Goal: Transaction & Acquisition: Purchase product/service

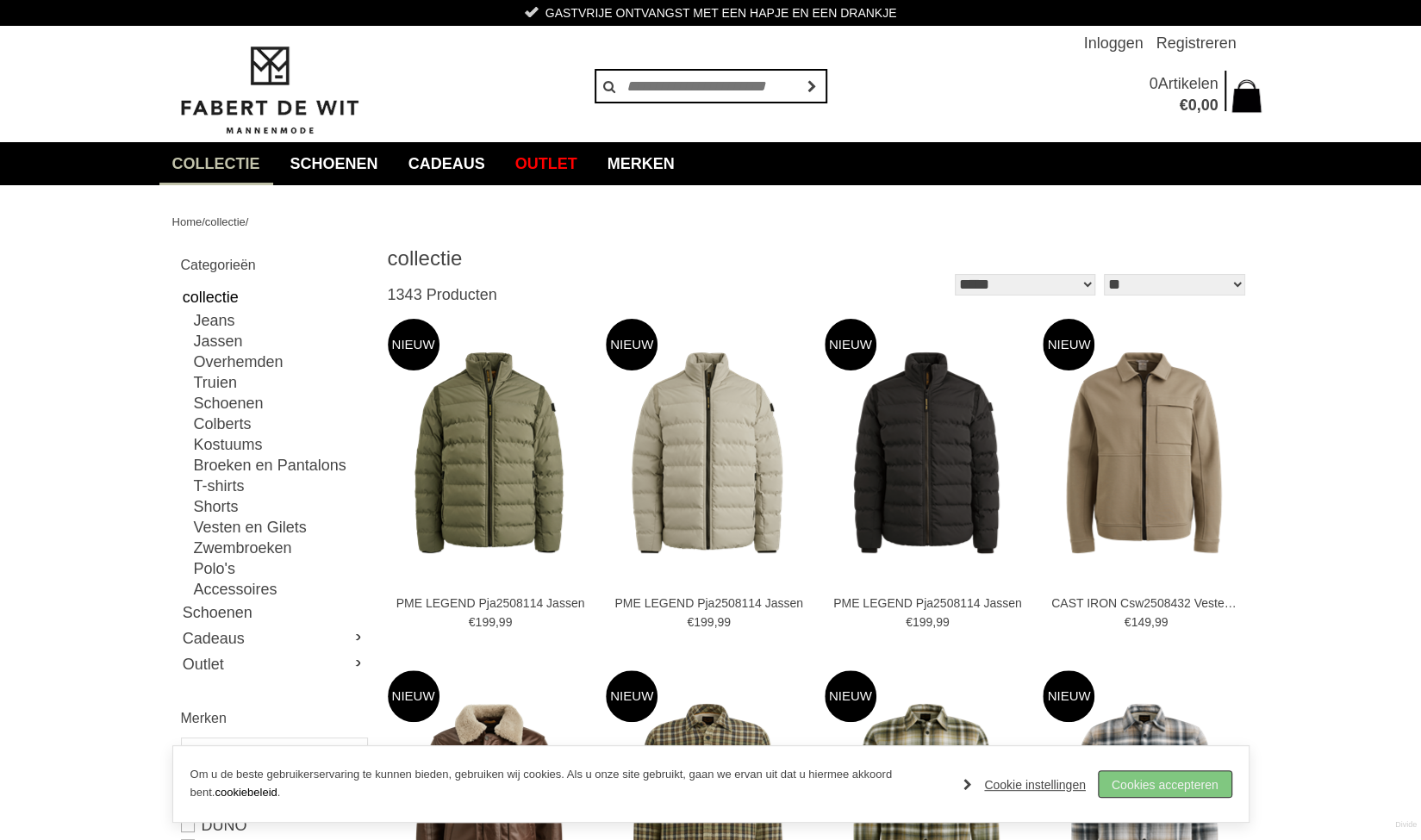
click at [1171, 781] on link "Cookies accepteren" at bounding box center [1165, 784] width 133 height 26
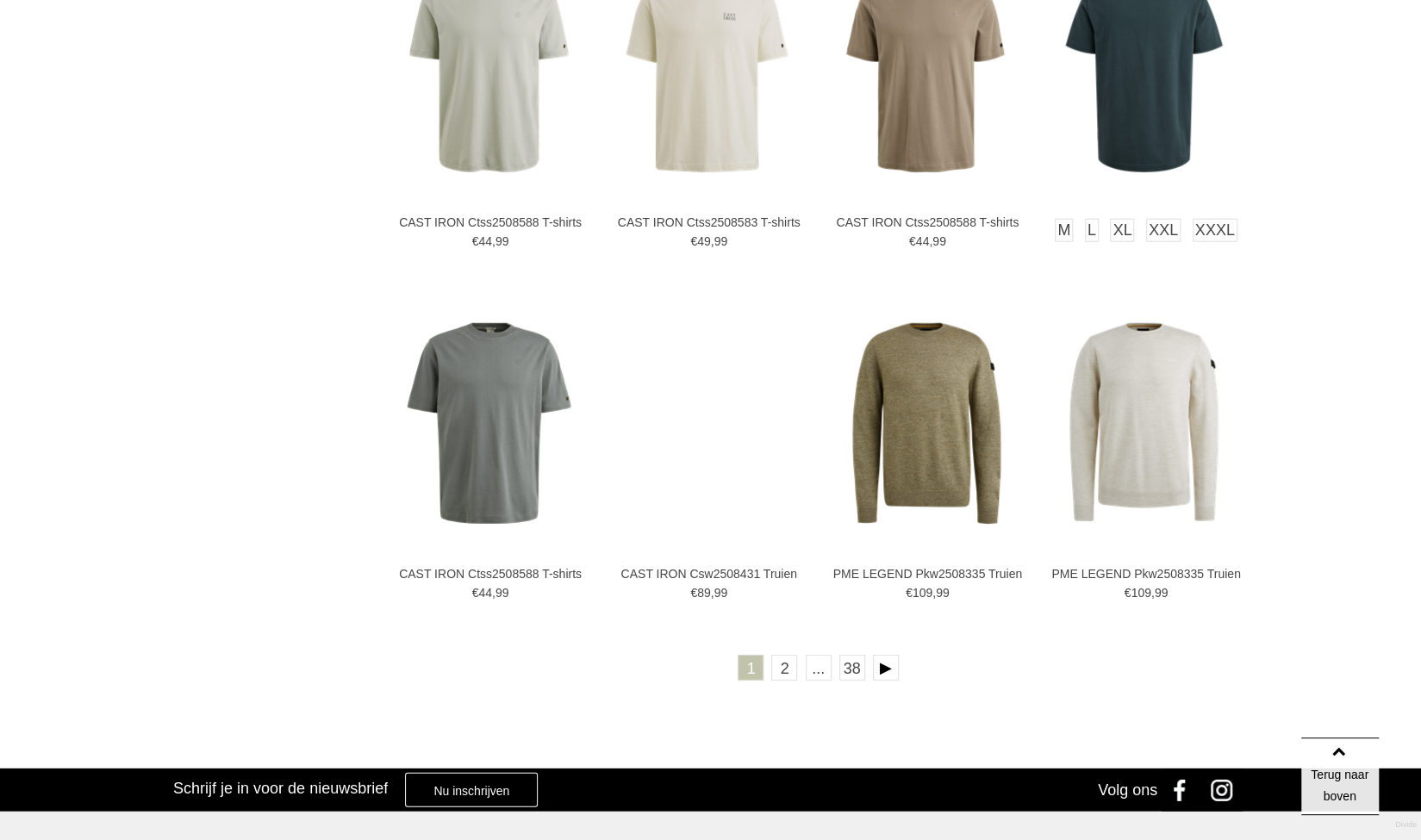
scroll to position [2929, 0]
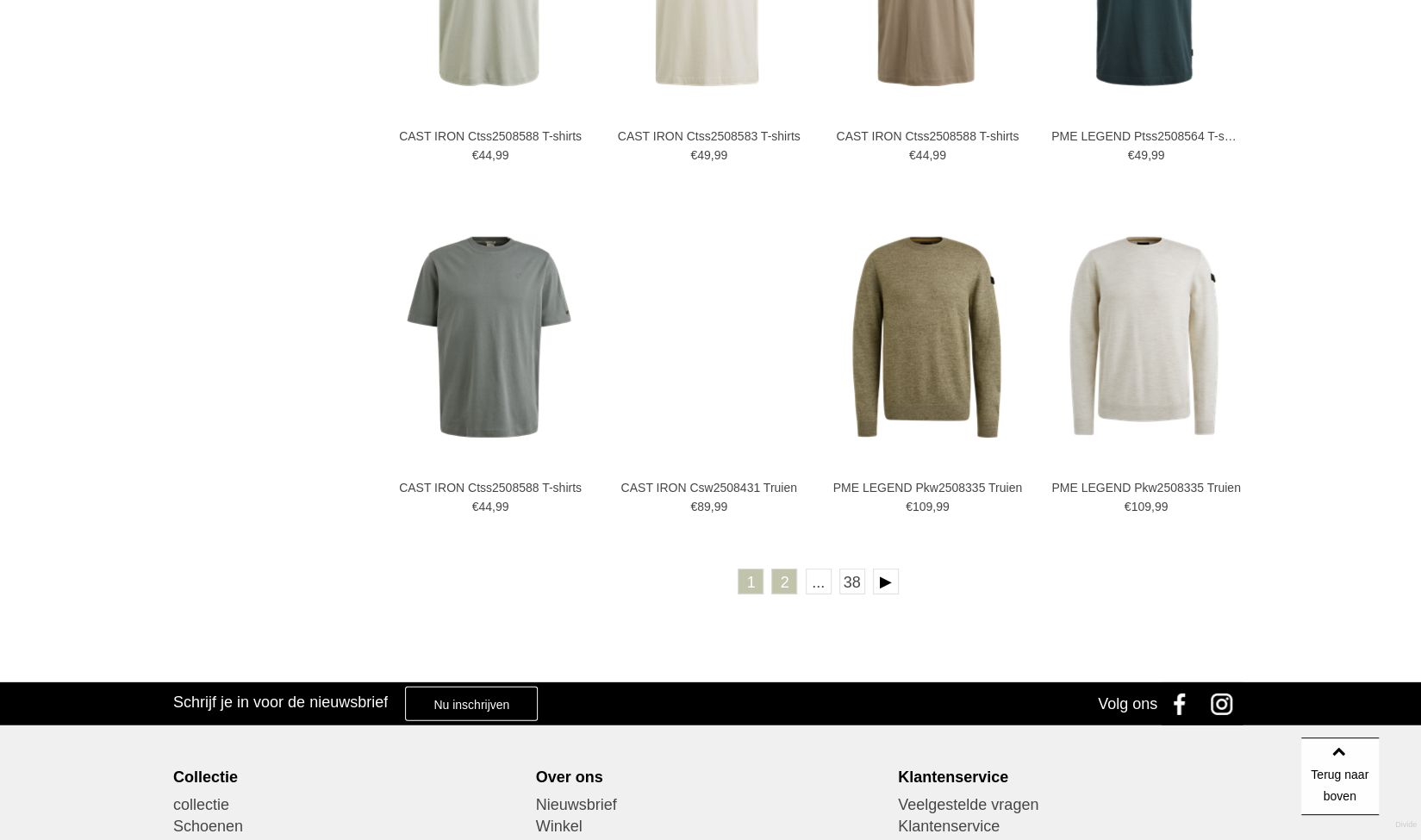
click at [791, 585] on link "2" at bounding box center [785, 582] width 26 height 26
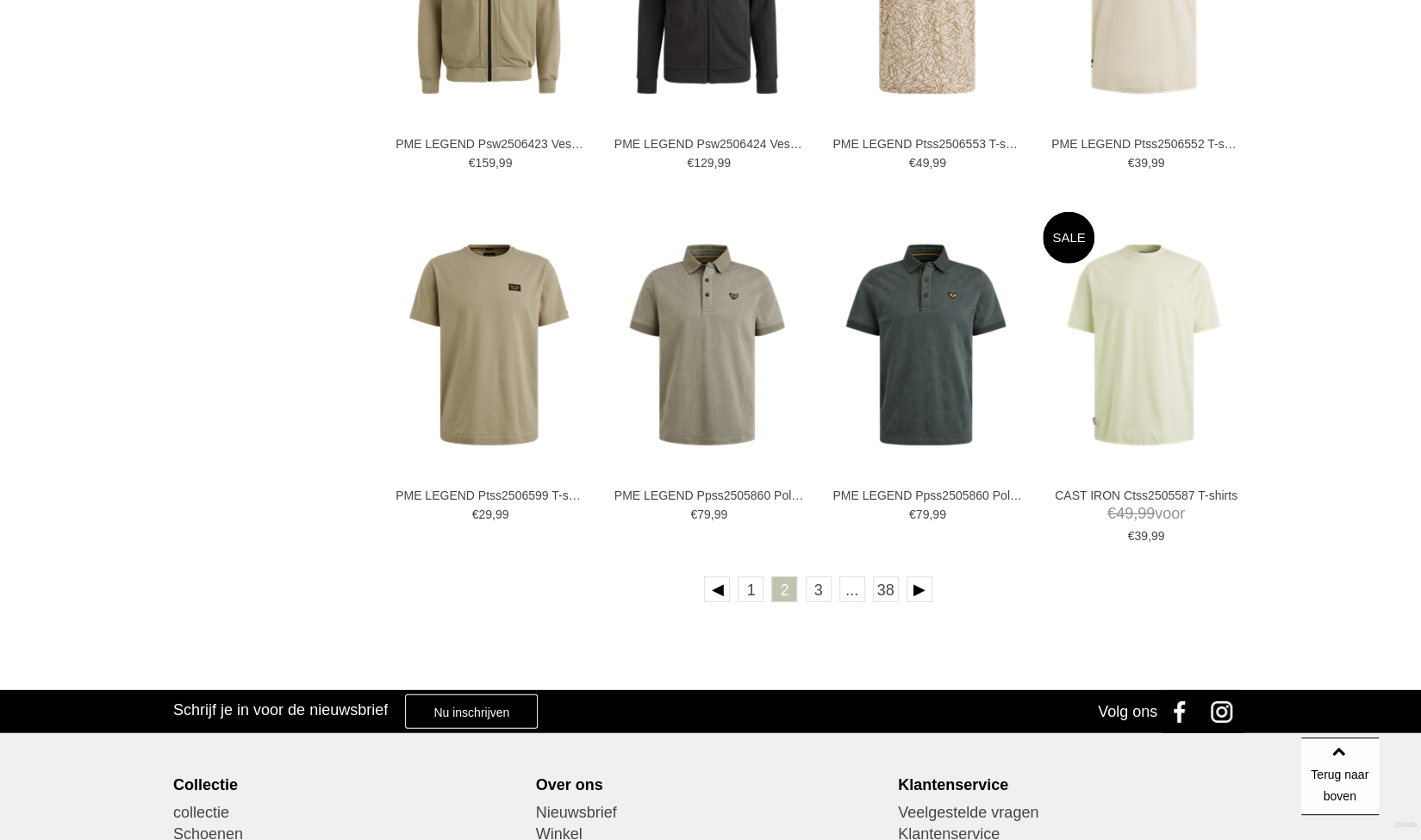
scroll to position [2929, 0]
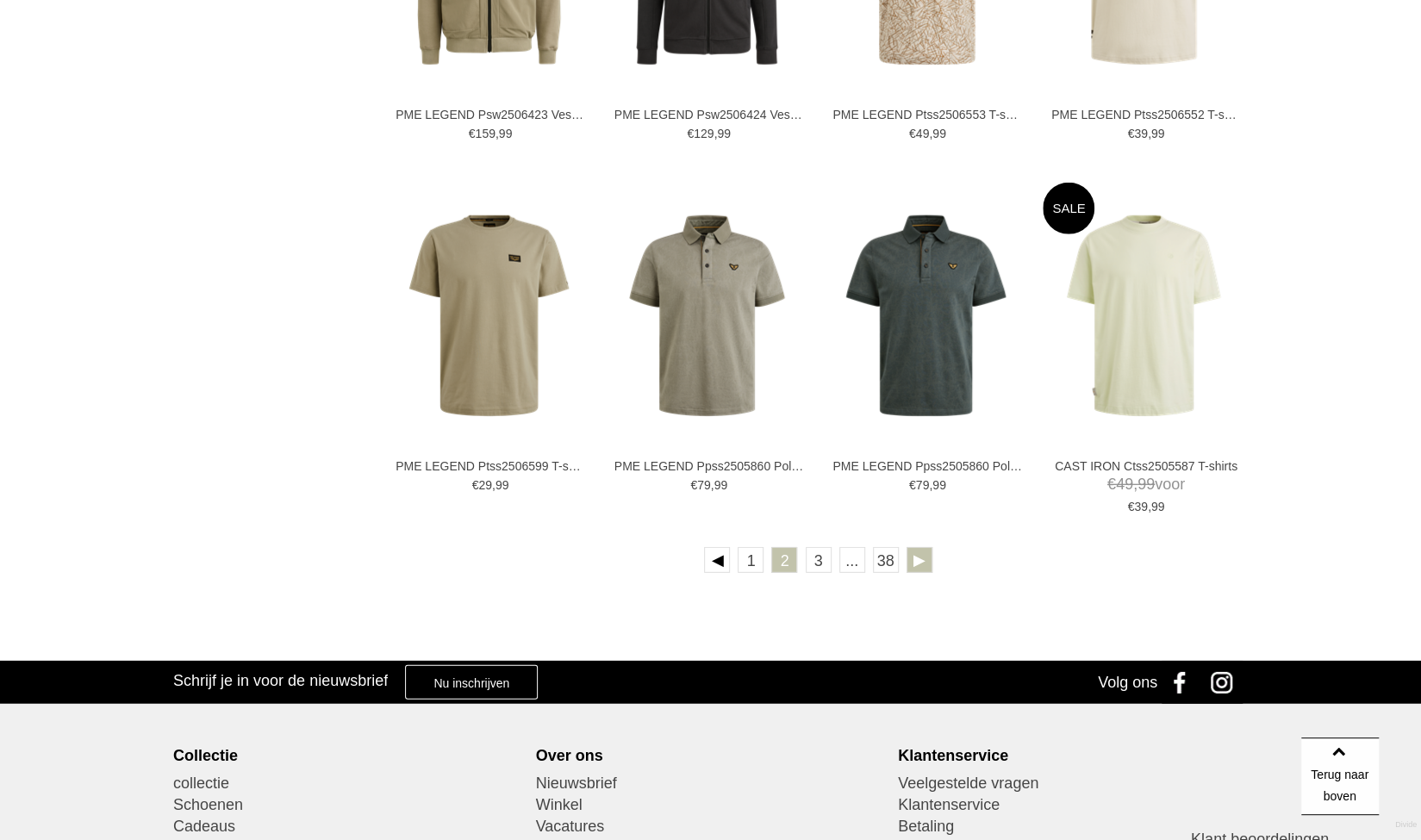
click at [917, 559] on link at bounding box center [920, 560] width 26 height 26
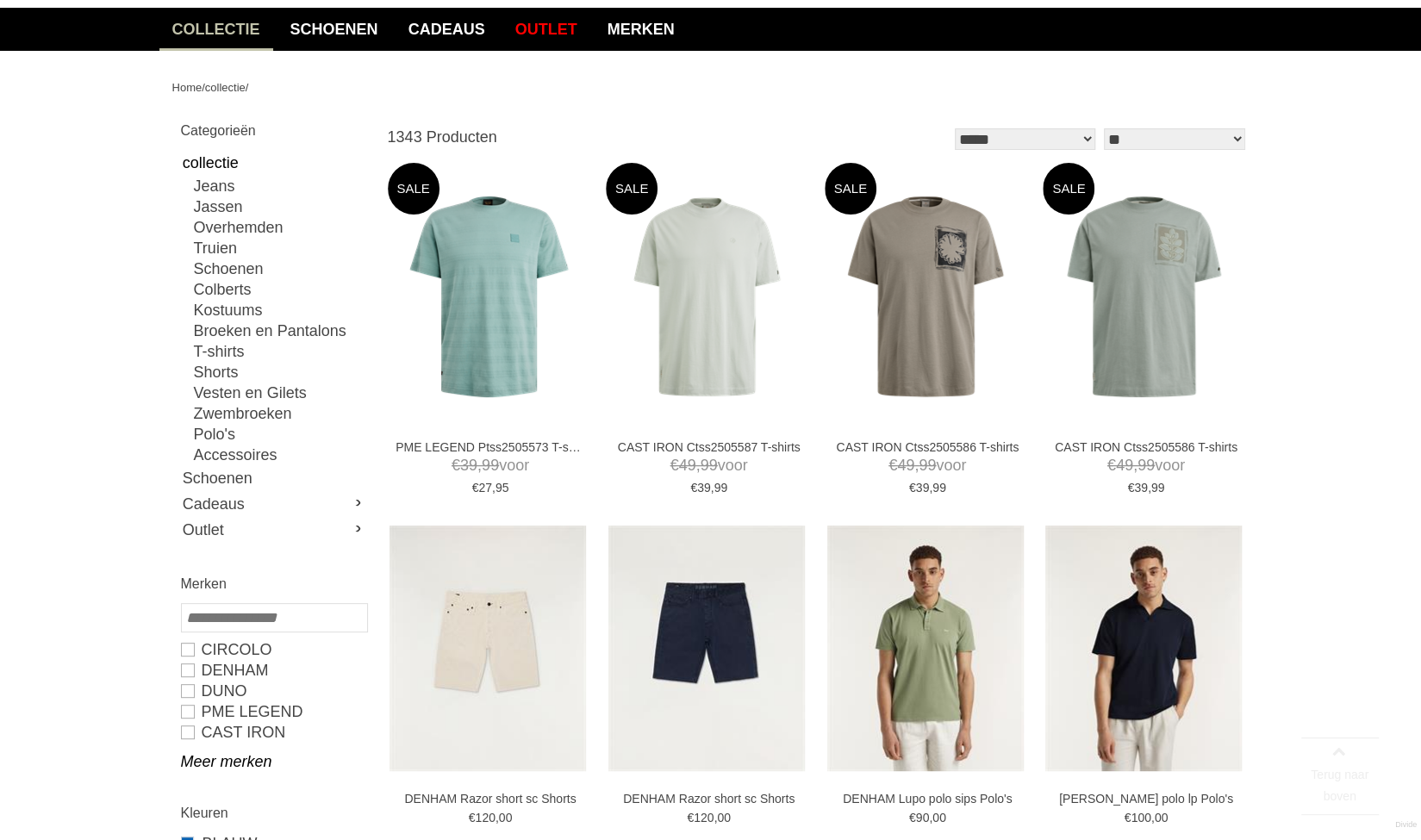
scroll to position [259, 0]
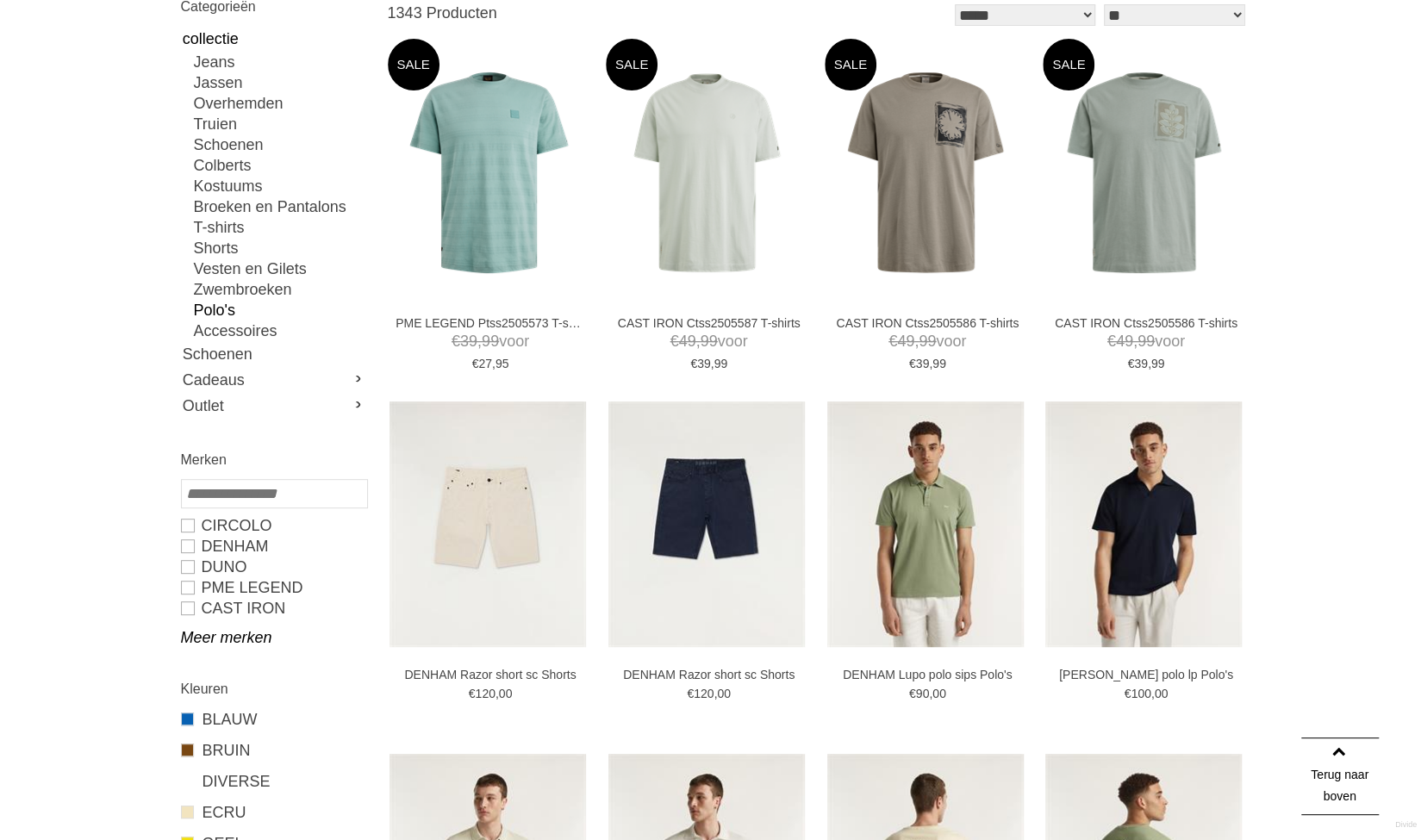
click at [211, 305] on link "Polo's" at bounding box center [280, 310] width 172 height 21
type input "**"
type input "***"
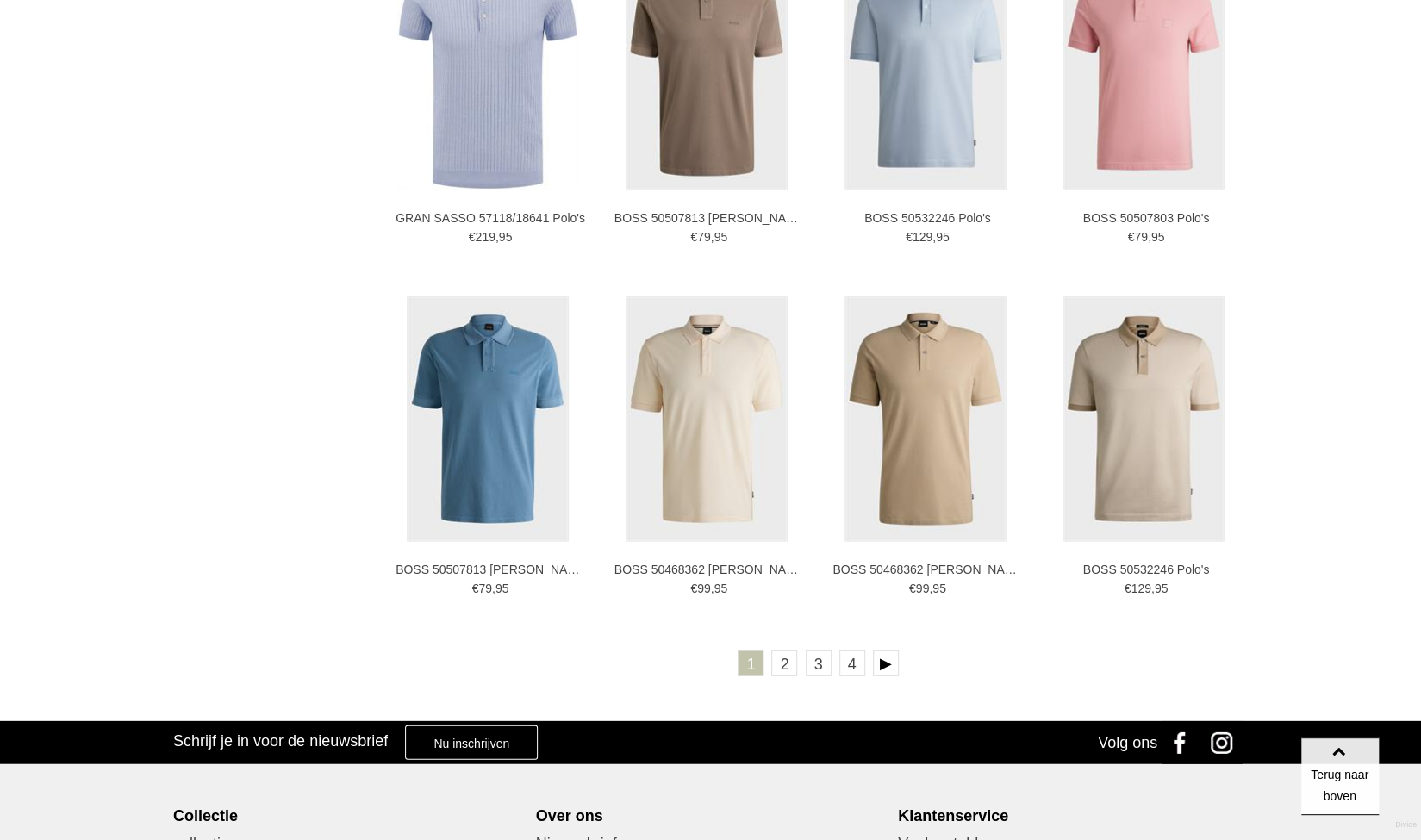
scroll to position [3015, 0]
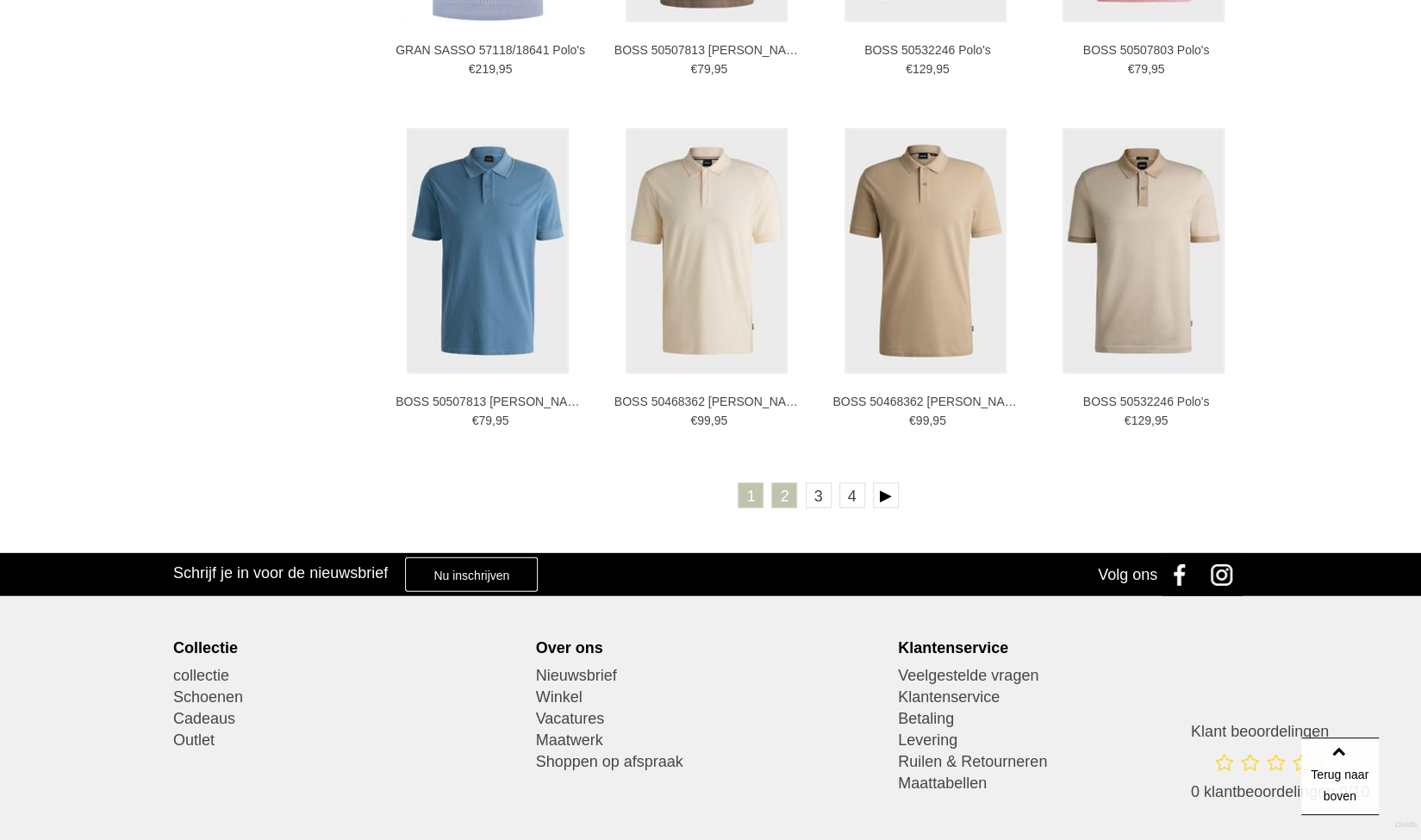
click at [780, 498] on link "2" at bounding box center [785, 495] width 26 height 26
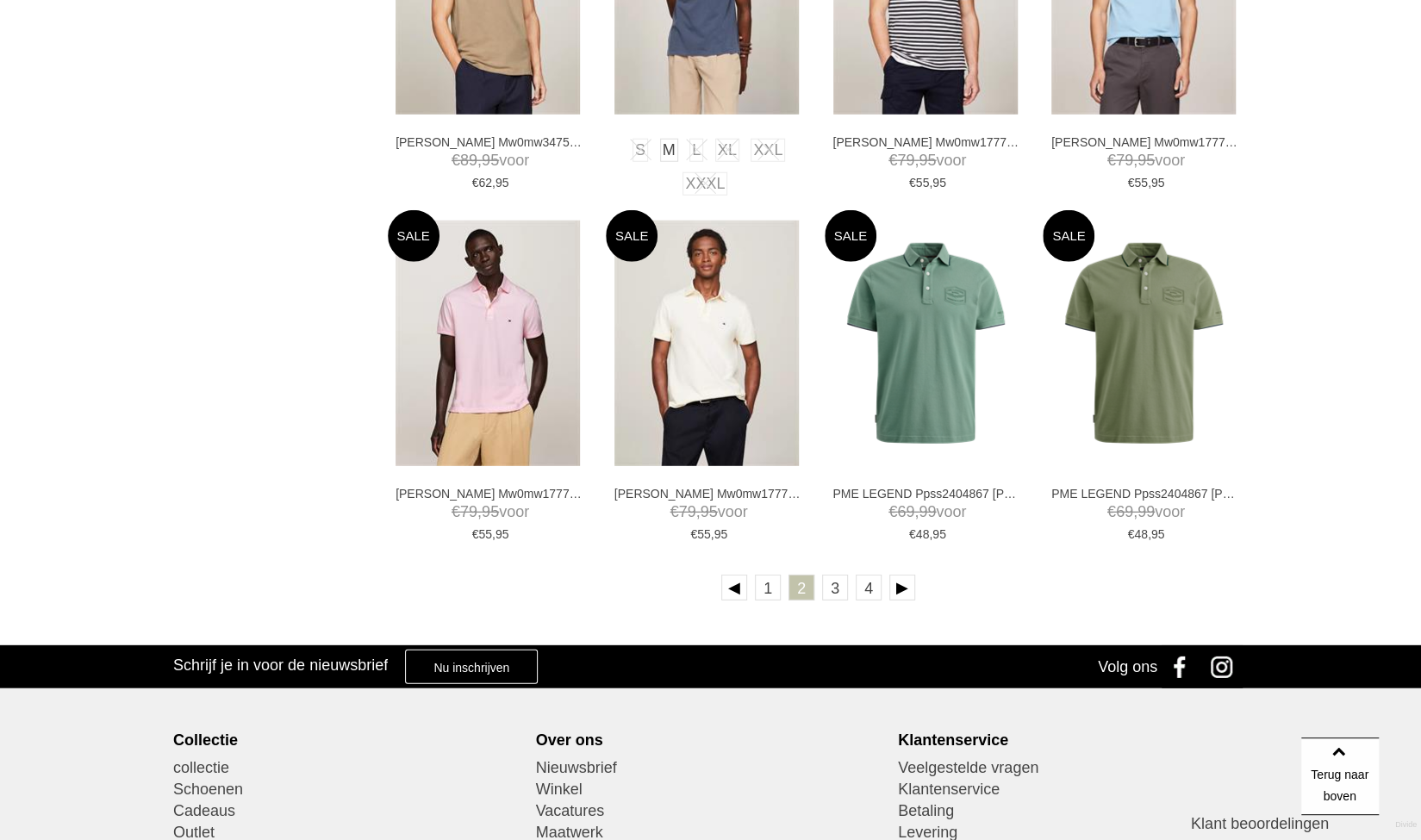
scroll to position [2929, 0]
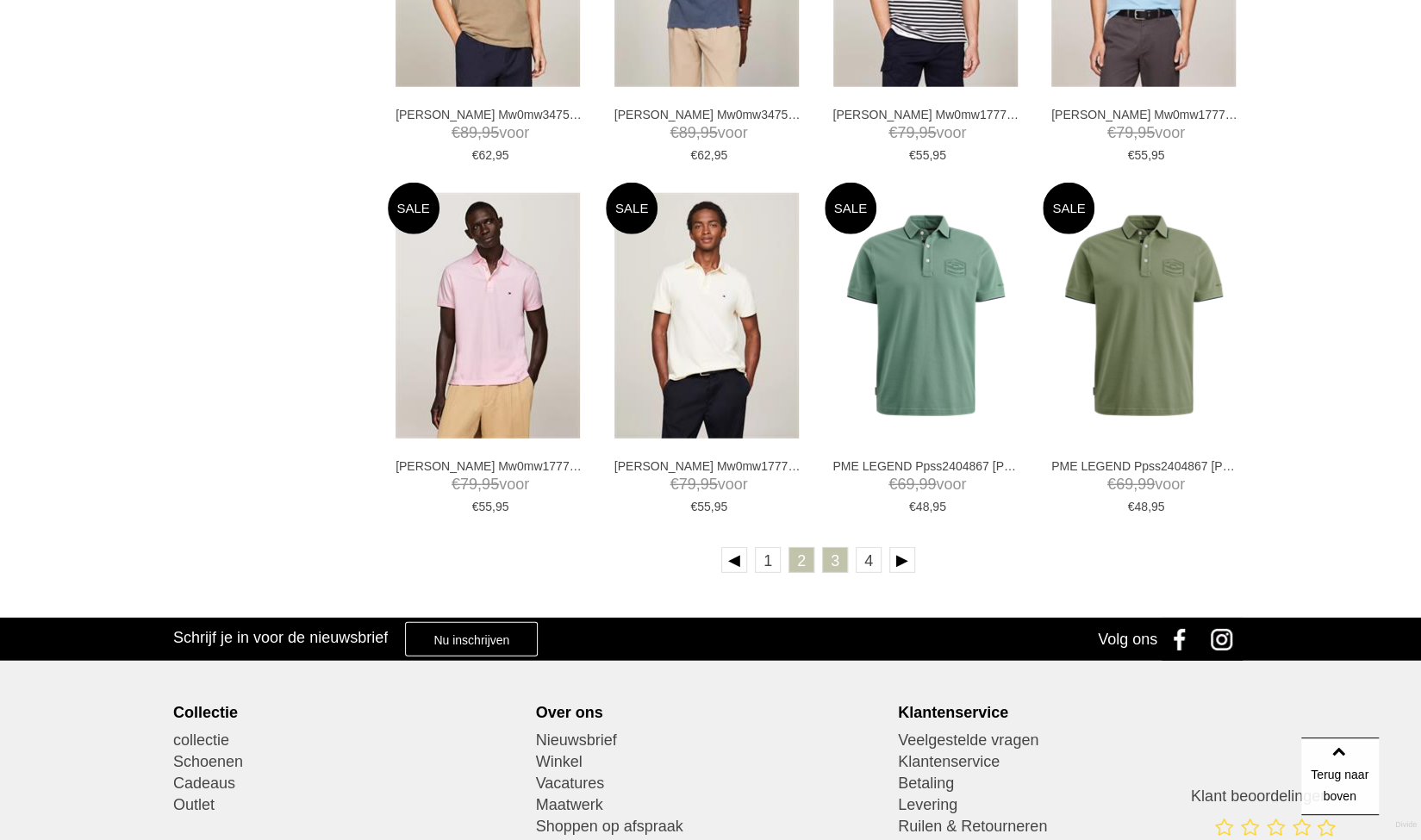
click at [838, 567] on link "3" at bounding box center [835, 560] width 26 height 26
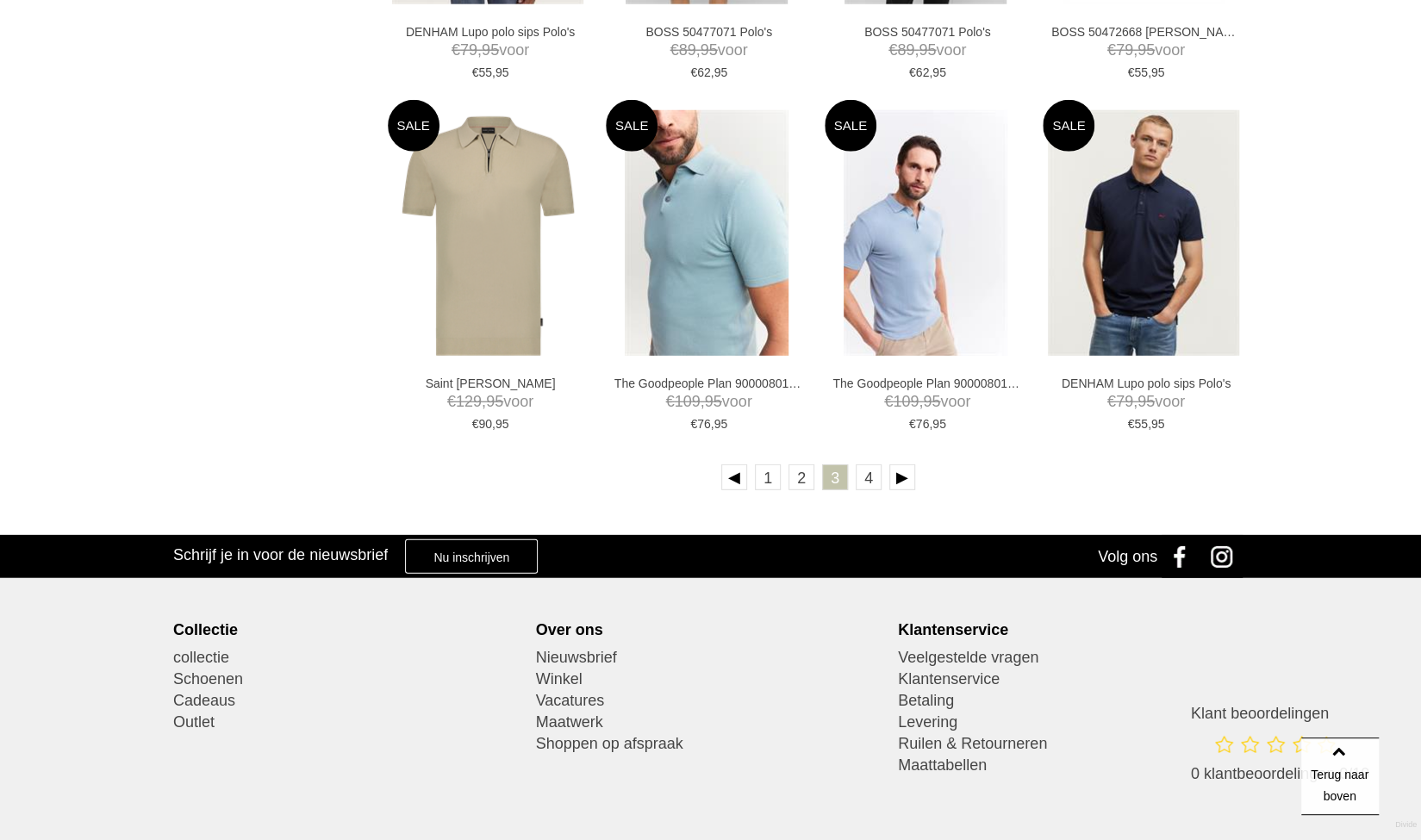
scroll to position [3015, 0]
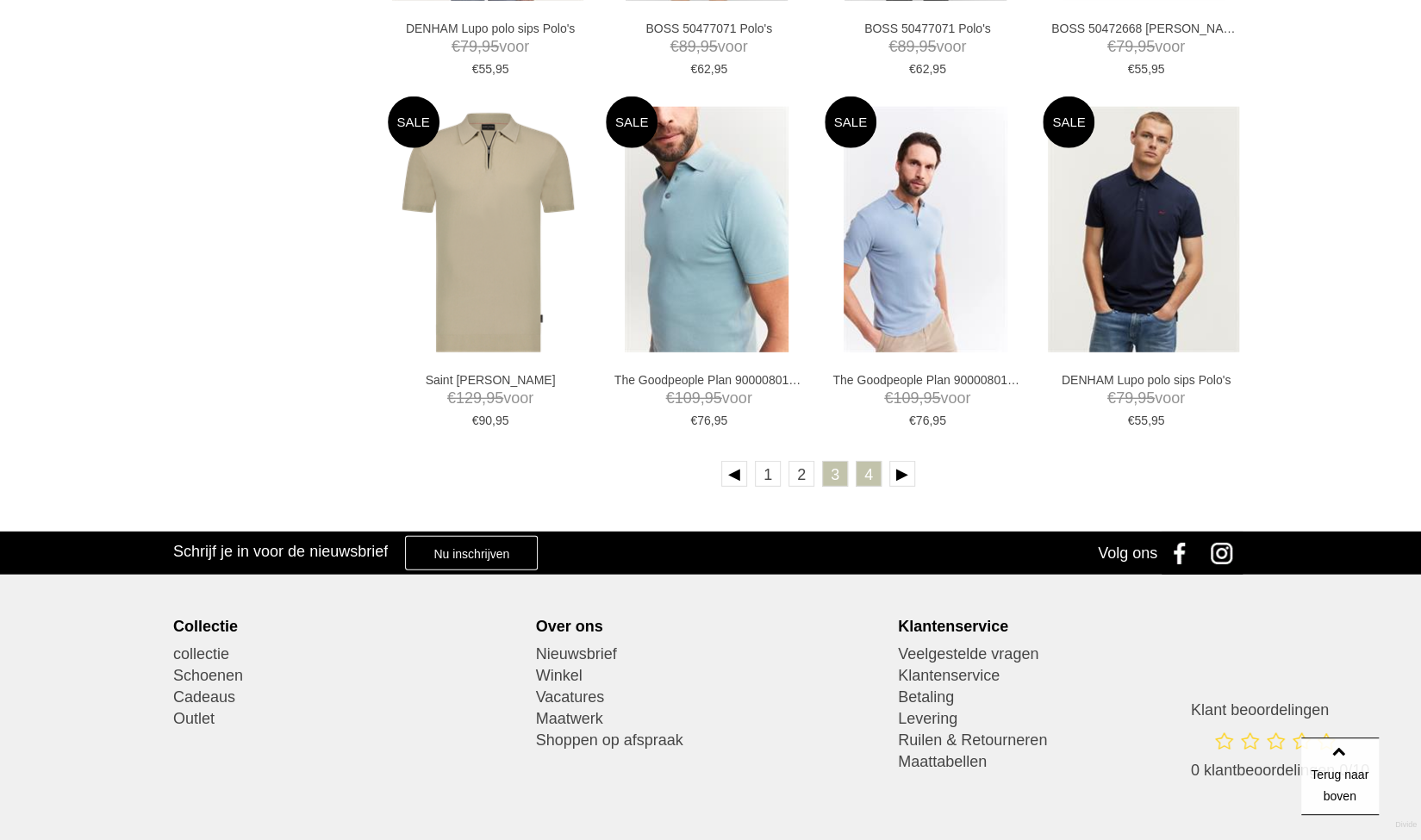
click at [874, 474] on link "4" at bounding box center [869, 474] width 26 height 26
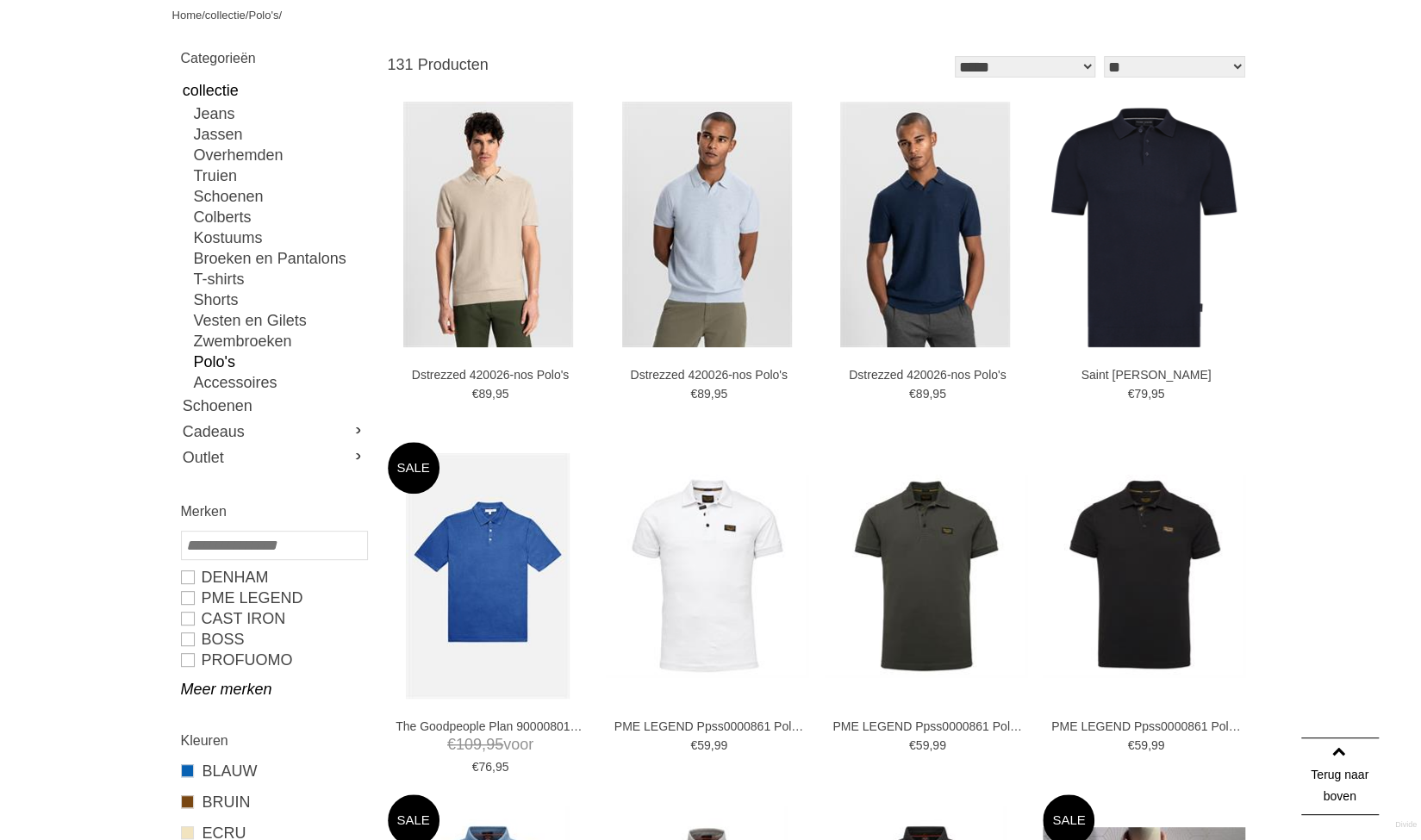
scroll to position [172, 0]
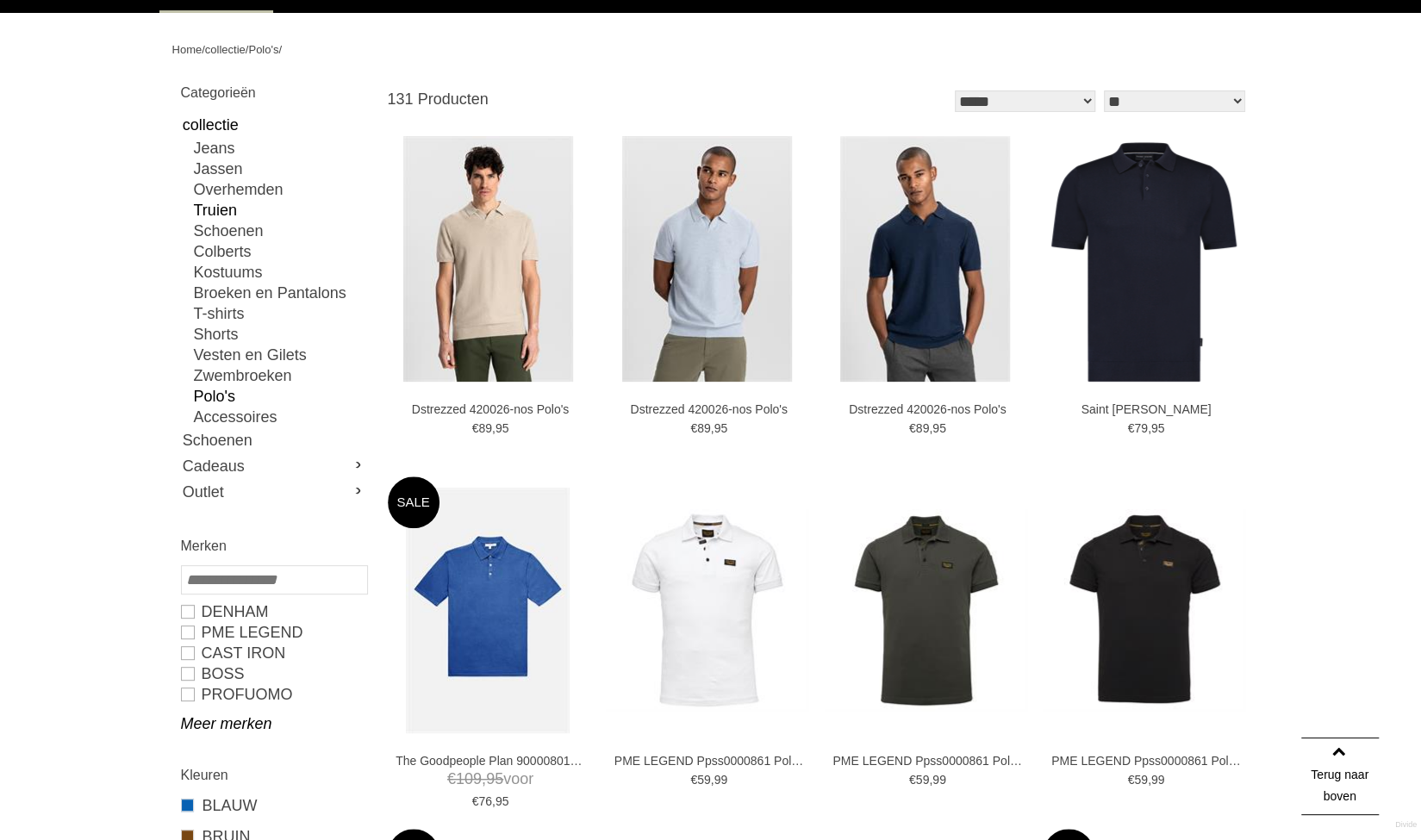
click at [228, 206] on link "Truien" at bounding box center [280, 210] width 172 height 21
type input "***"
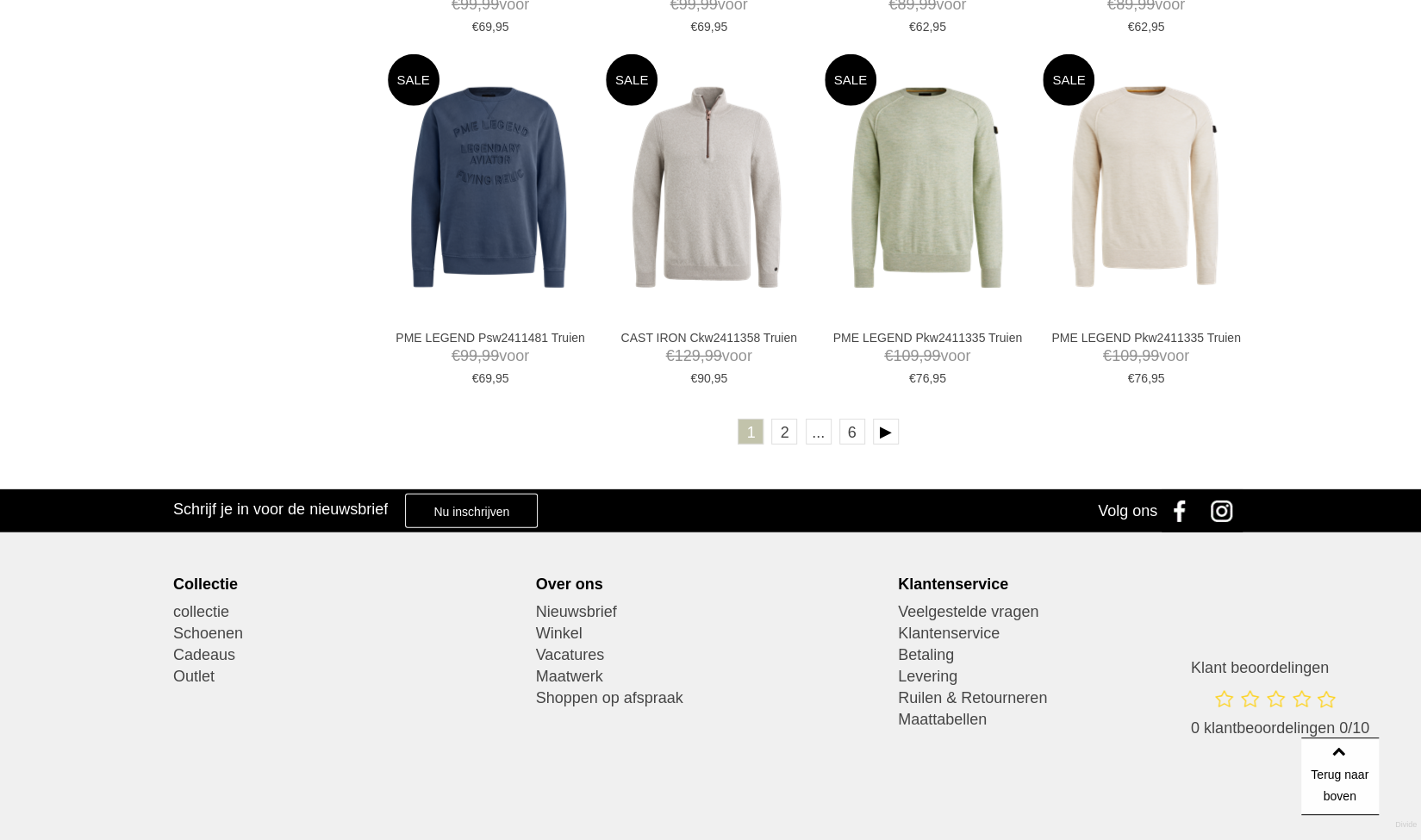
scroll to position [3102, 0]
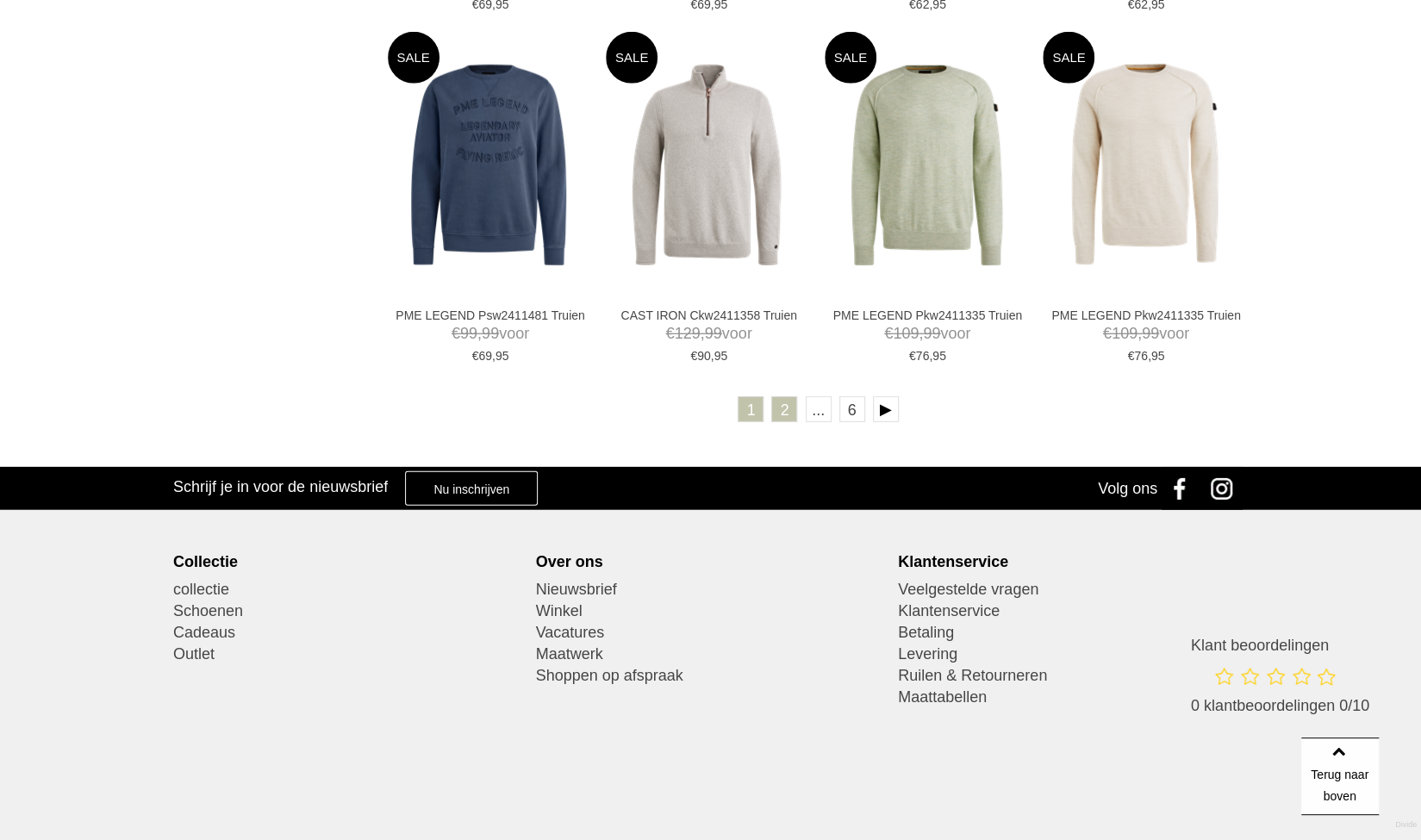
click at [785, 407] on link "2" at bounding box center [785, 409] width 26 height 26
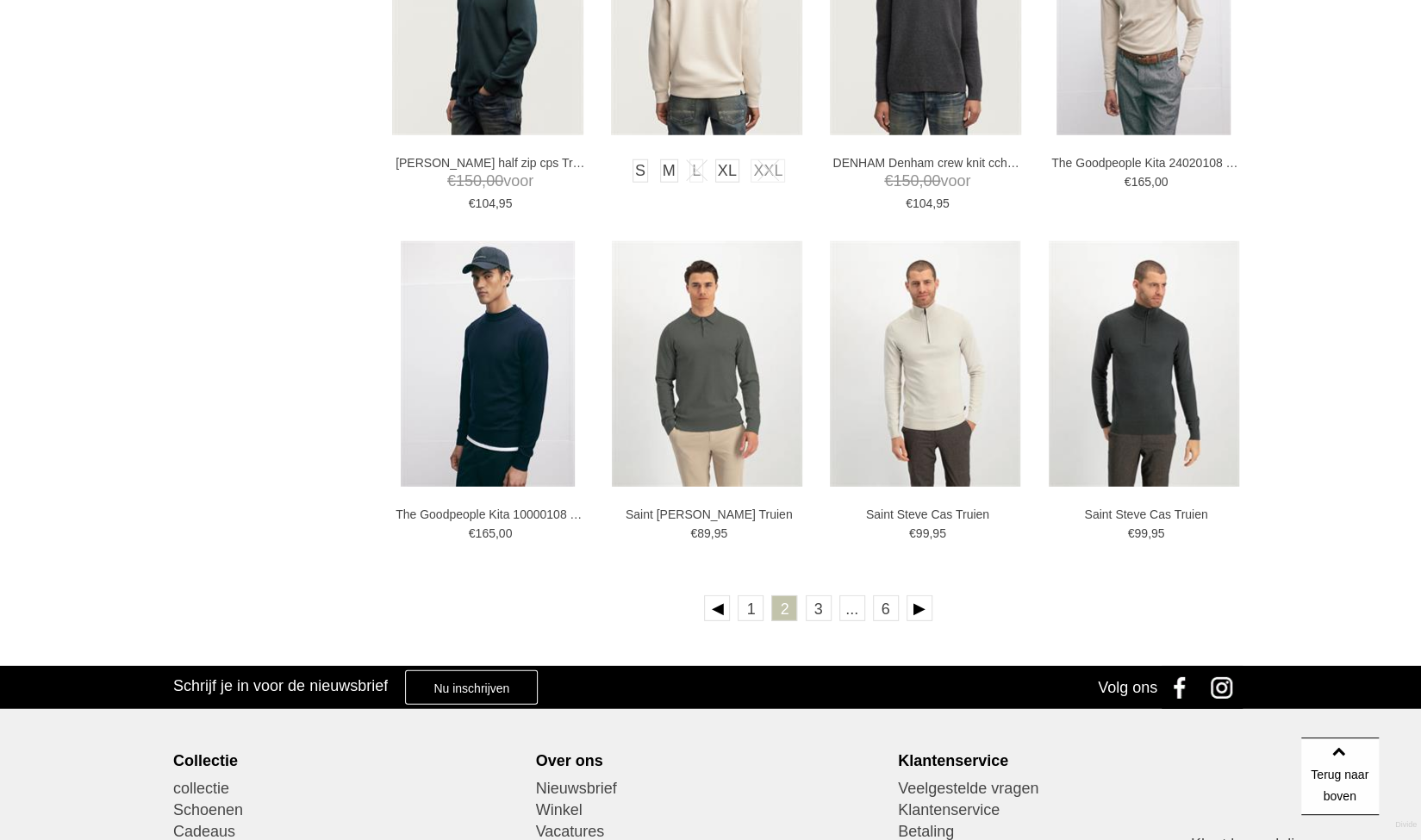
scroll to position [3015, 0]
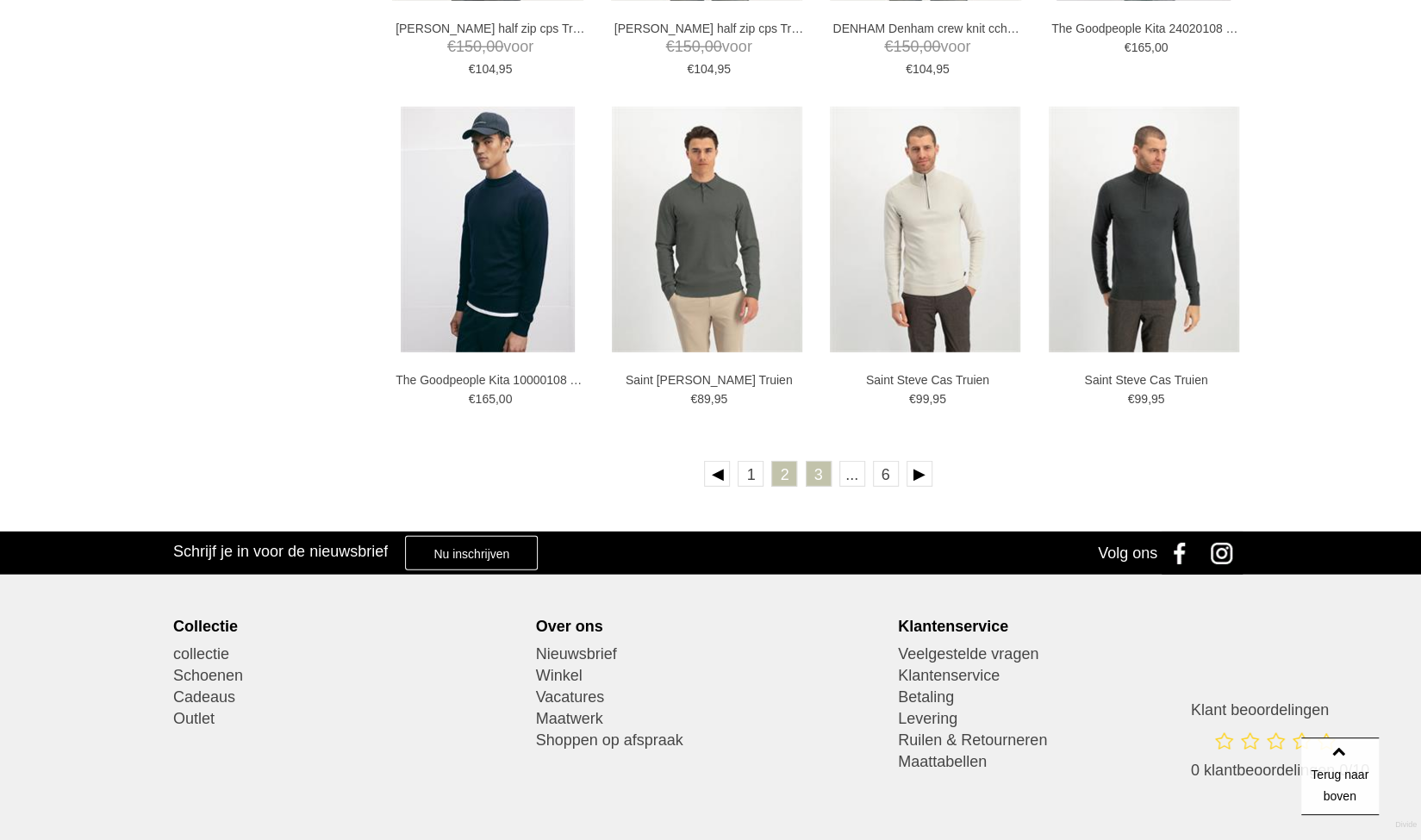
click at [810, 473] on link "3" at bounding box center [819, 474] width 26 height 26
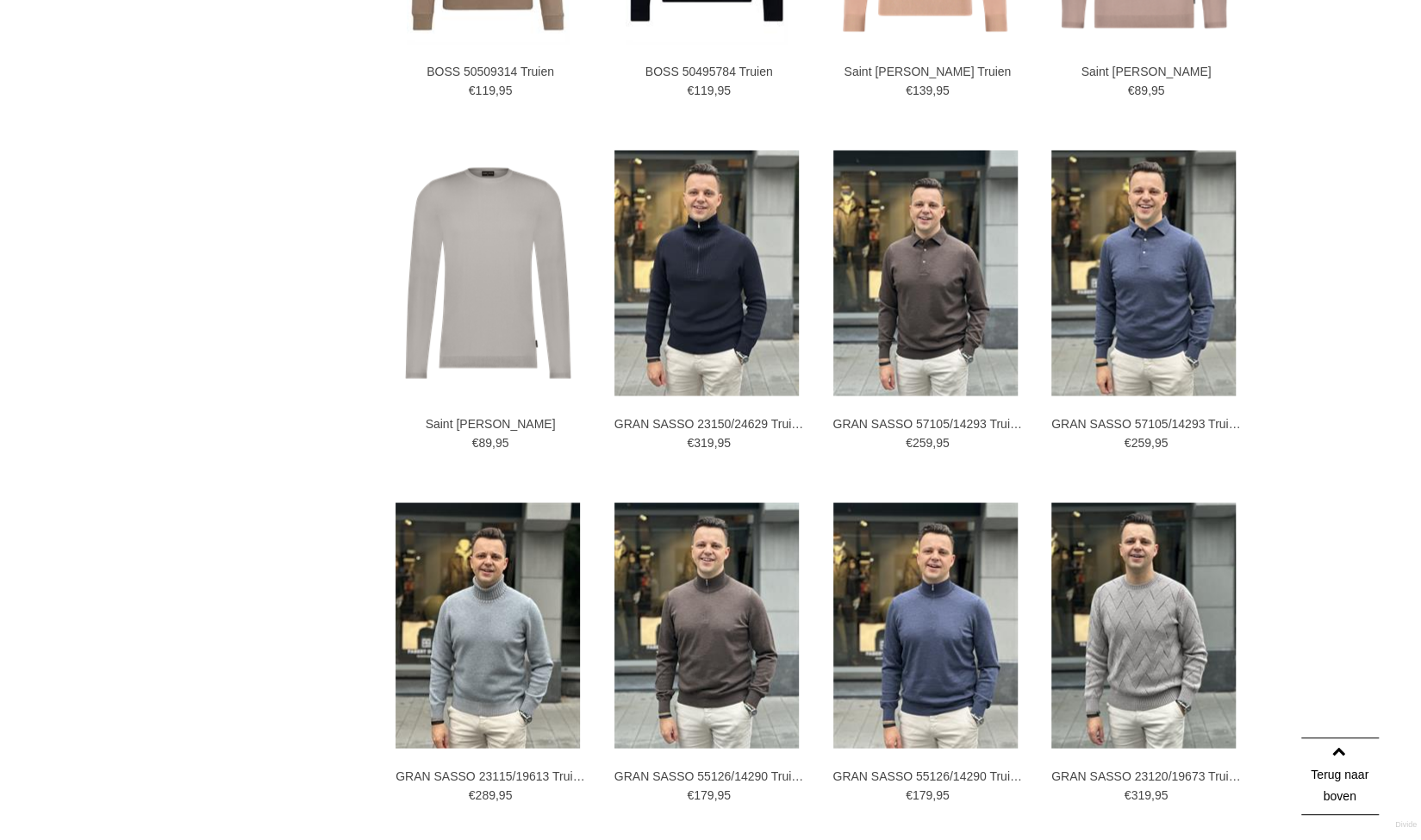
scroll to position [1981, 0]
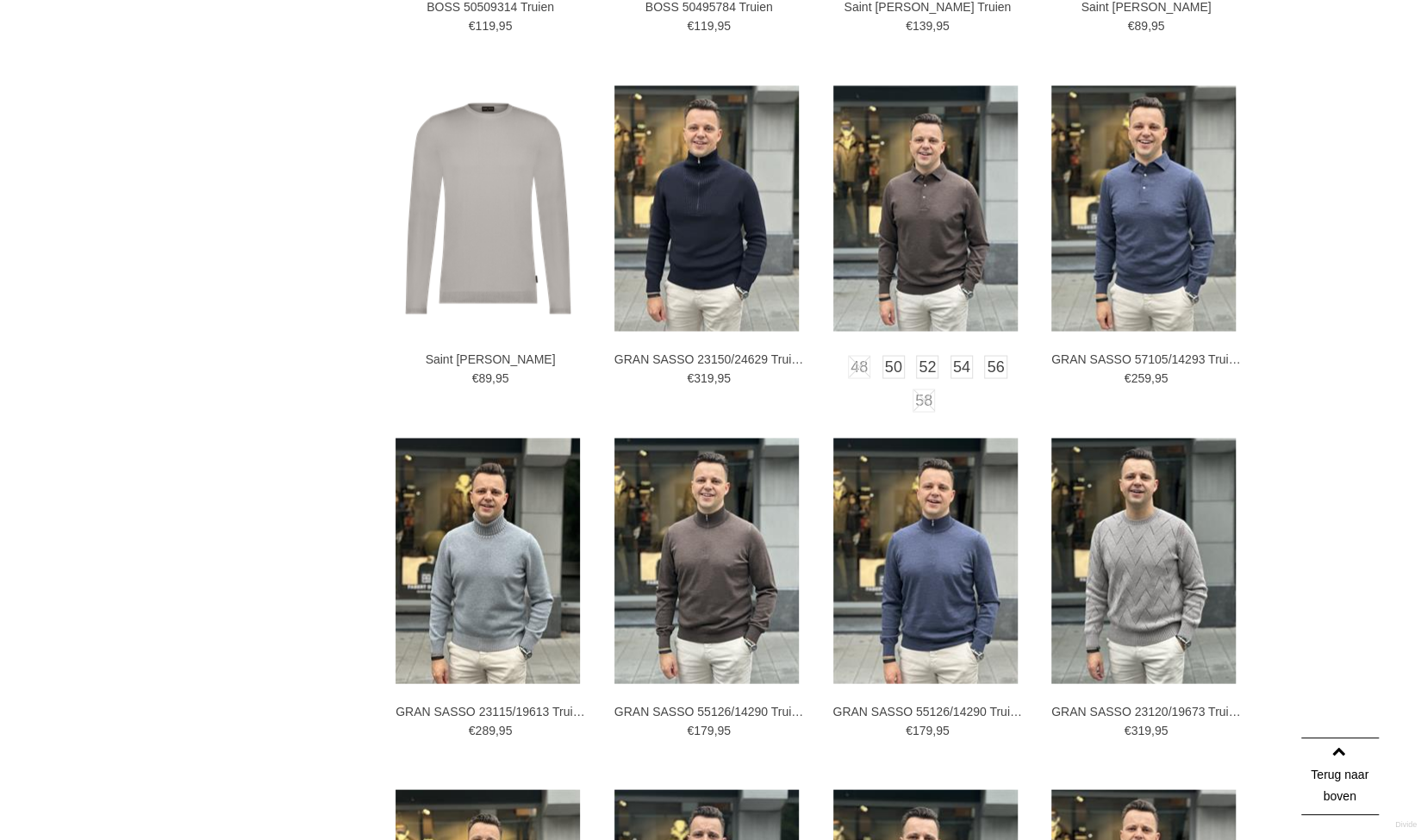
click at [920, 251] on img at bounding box center [926, 208] width 184 height 246
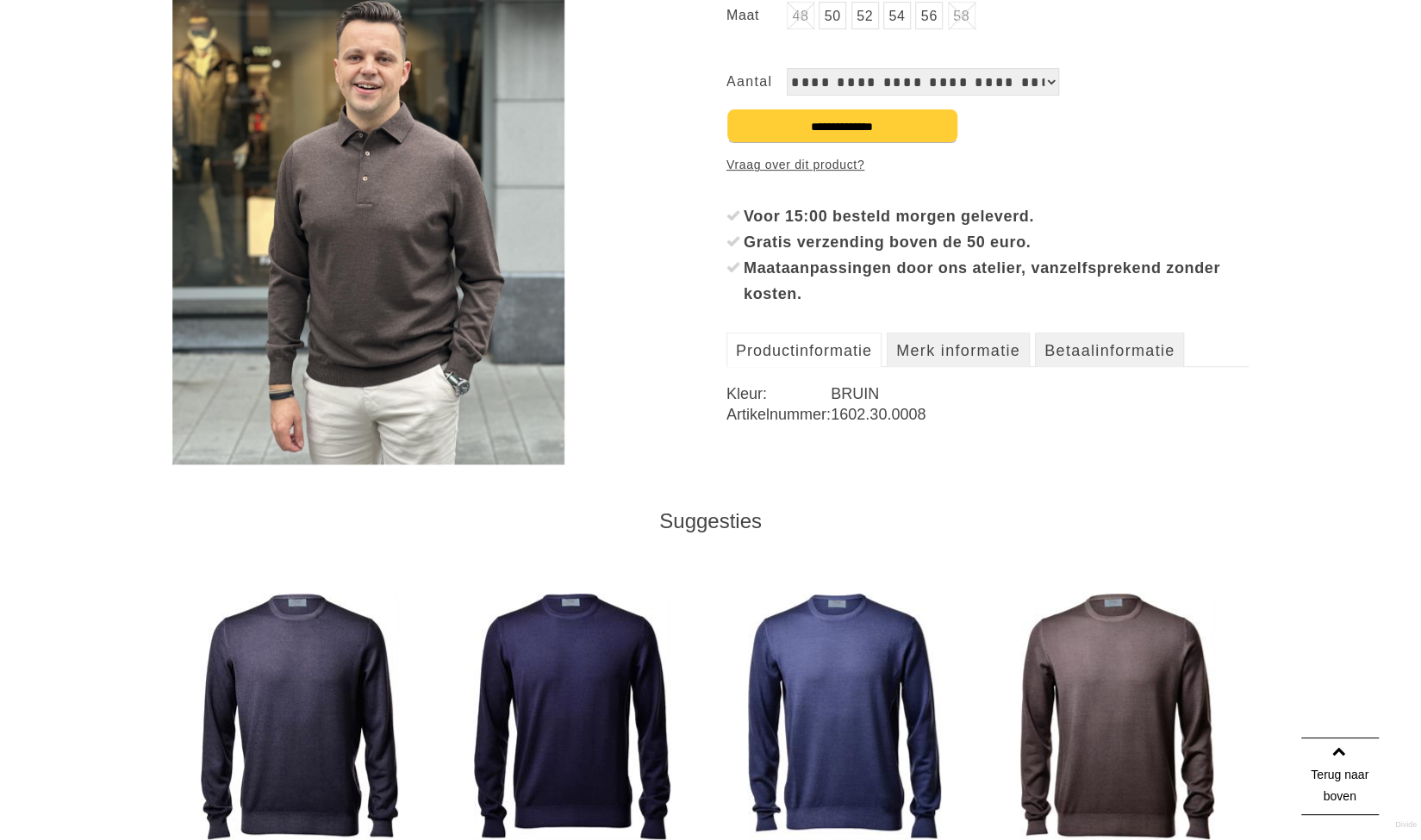
scroll to position [259, 0]
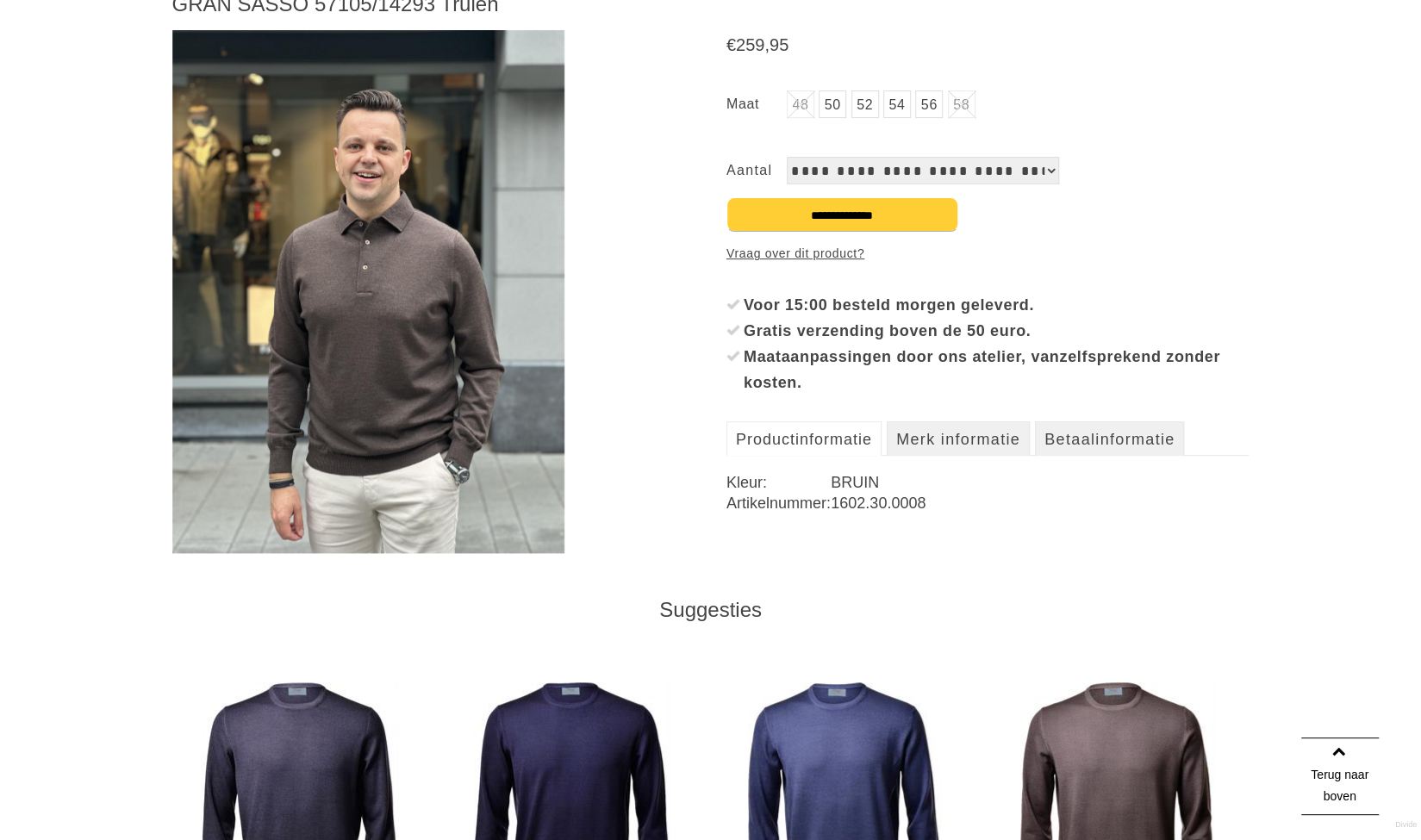
click at [933, 179] on select "**********" at bounding box center [923, 171] width 272 height 28
click at [966, 170] on select "**********" at bounding box center [923, 171] width 272 height 28
click at [1055, 169] on select "**********" at bounding box center [923, 171] width 272 height 28
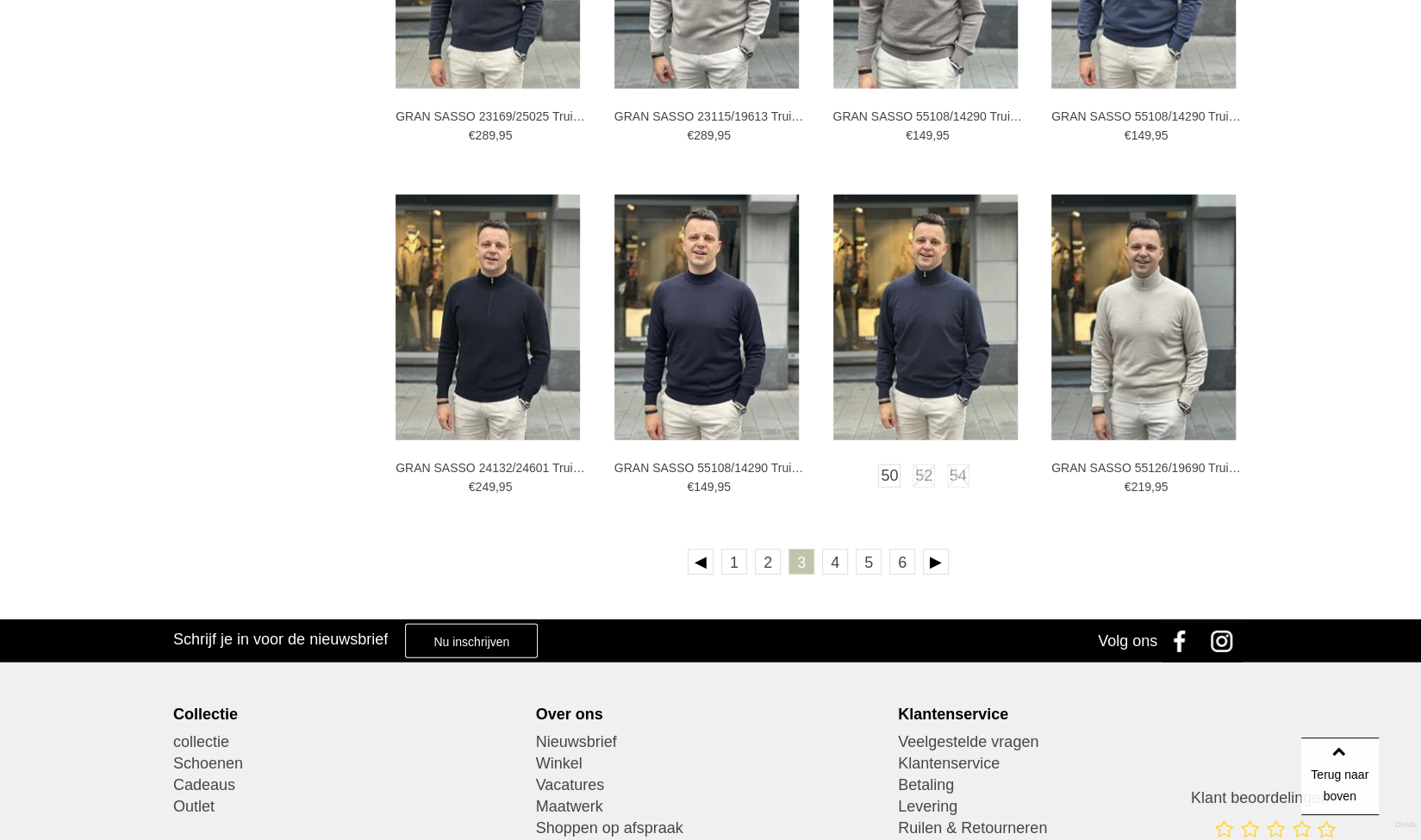
scroll to position [2928, 0]
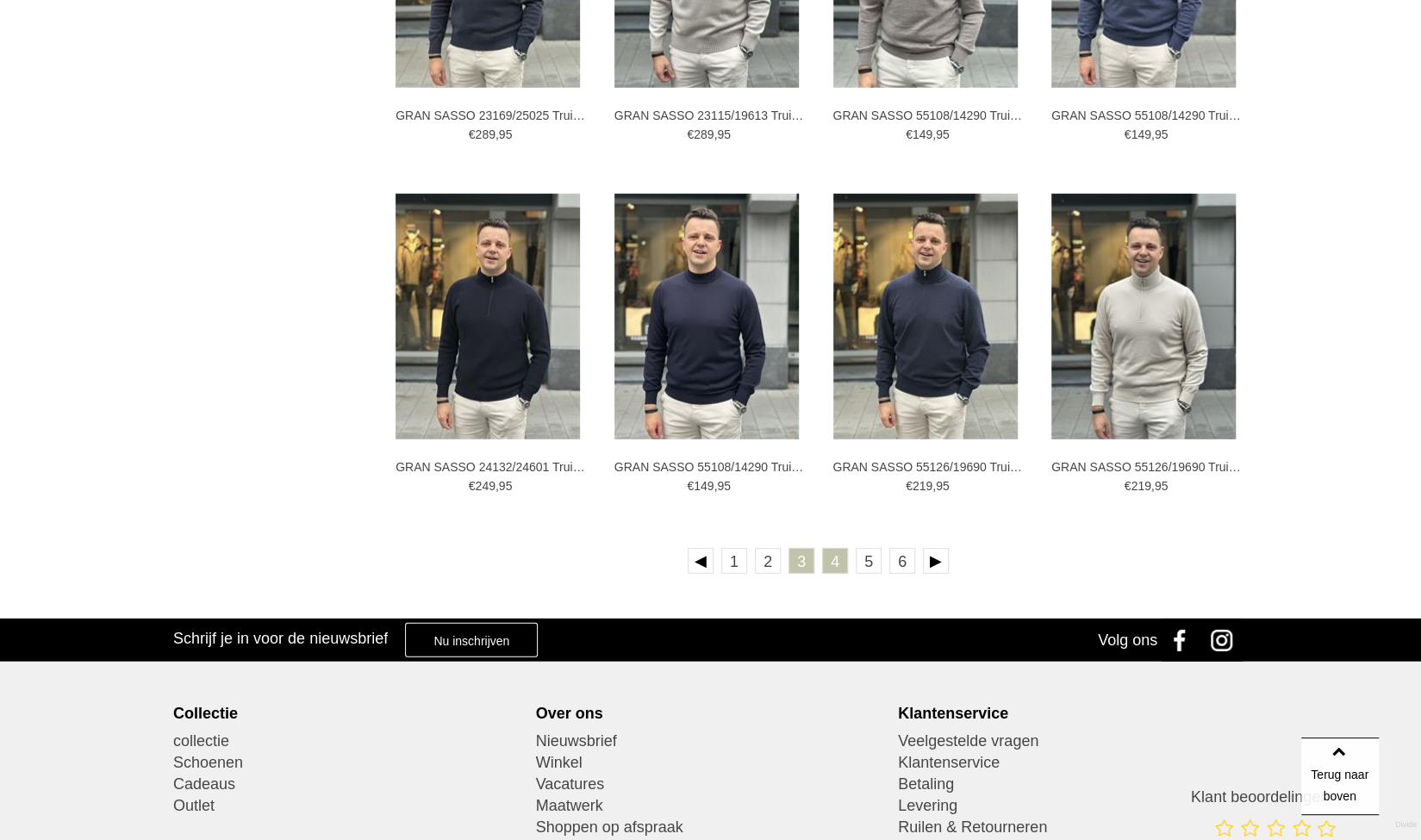
click at [838, 560] on link "4" at bounding box center [835, 561] width 26 height 26
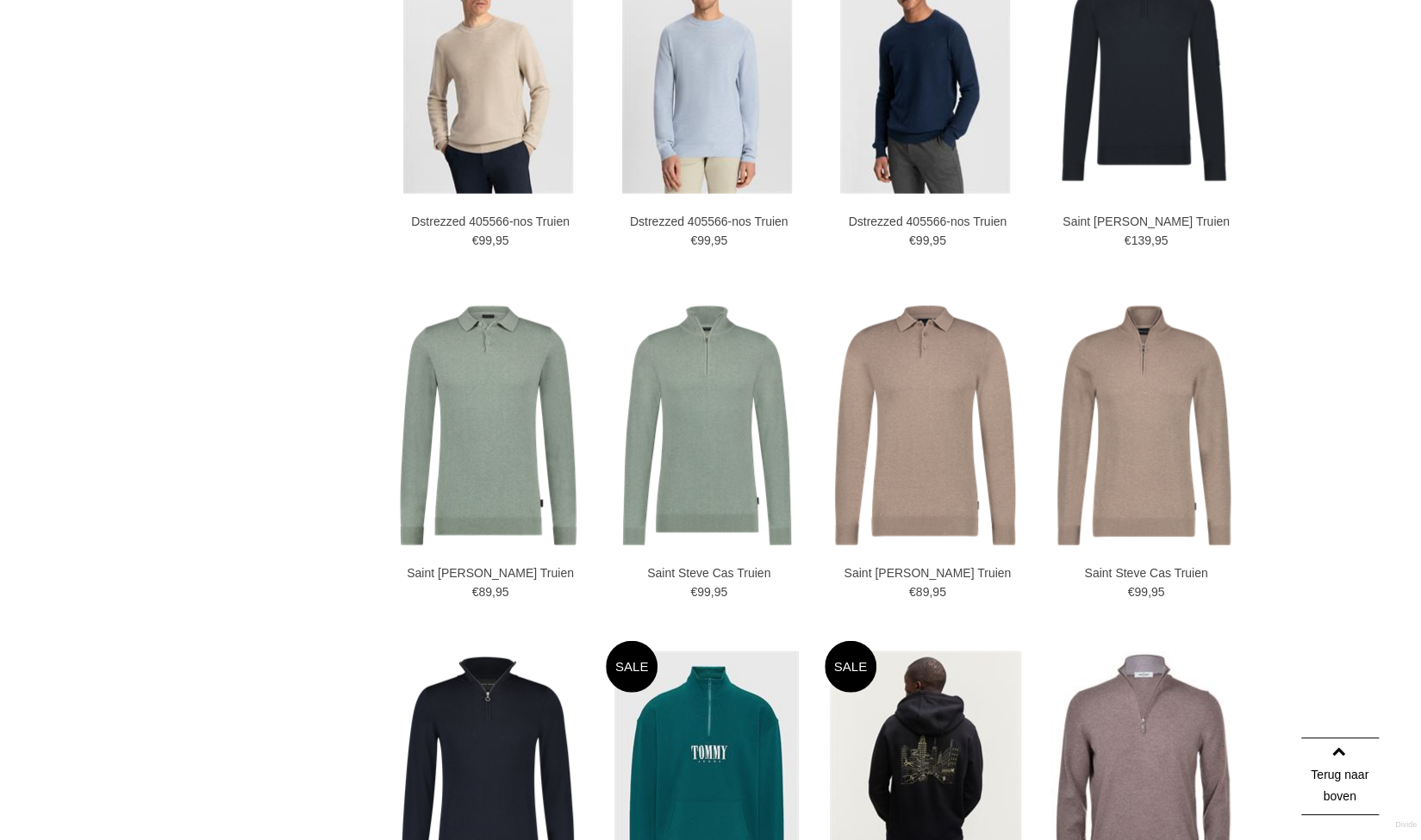
scroll to position [2498, 0]
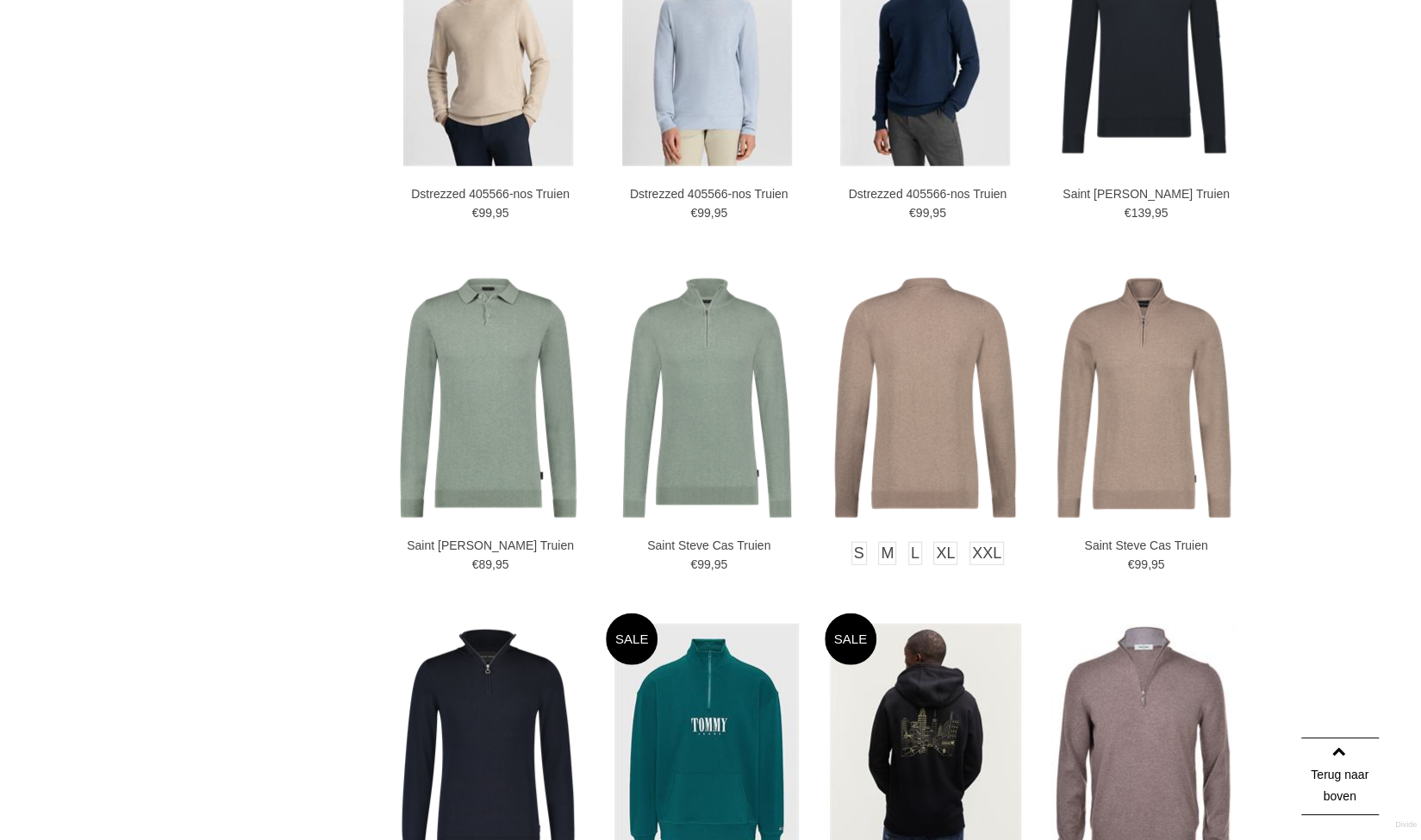
click at [964, 443] on img at bounding box center [925, 394] width 190 height 246
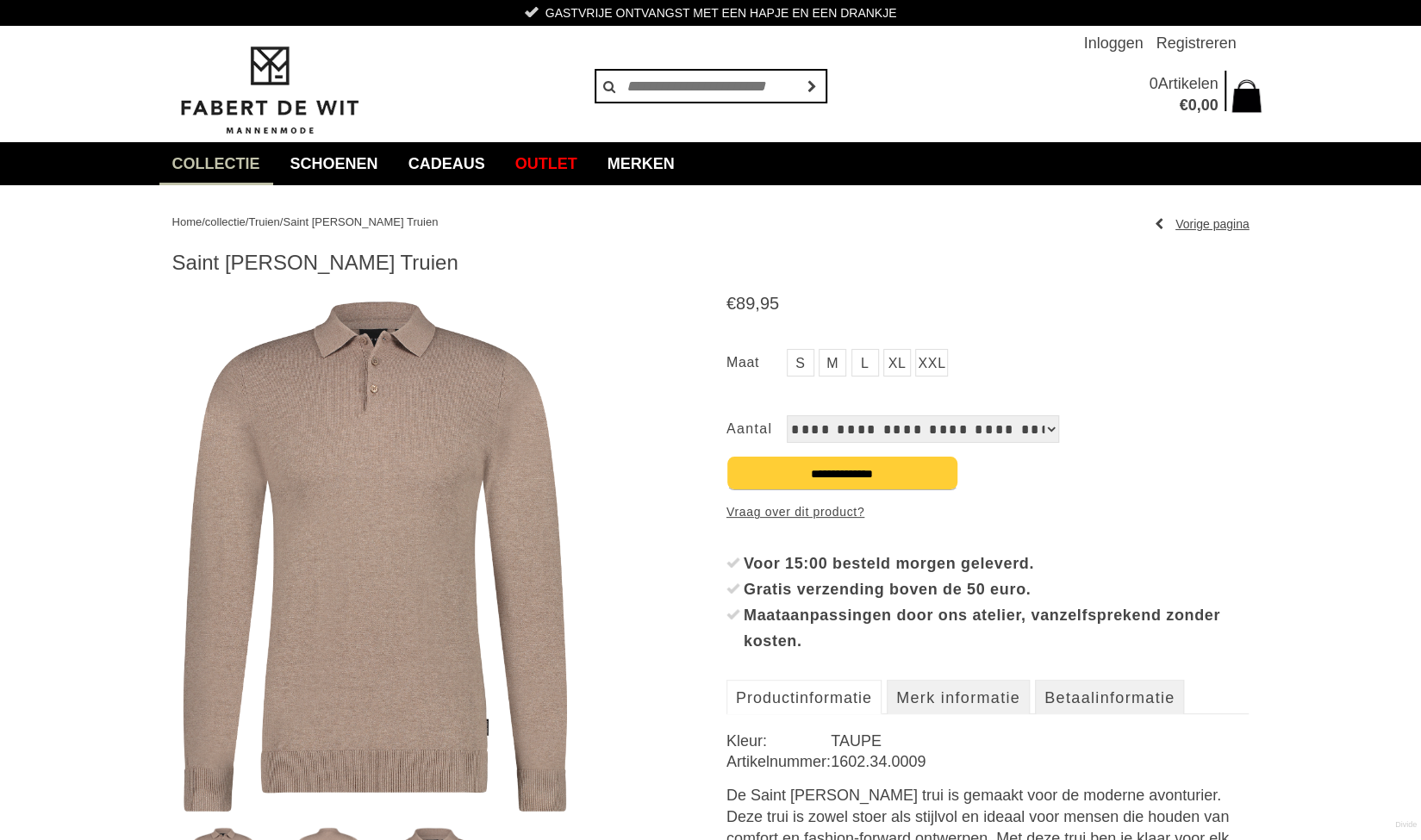
scroll to position [86, 0]
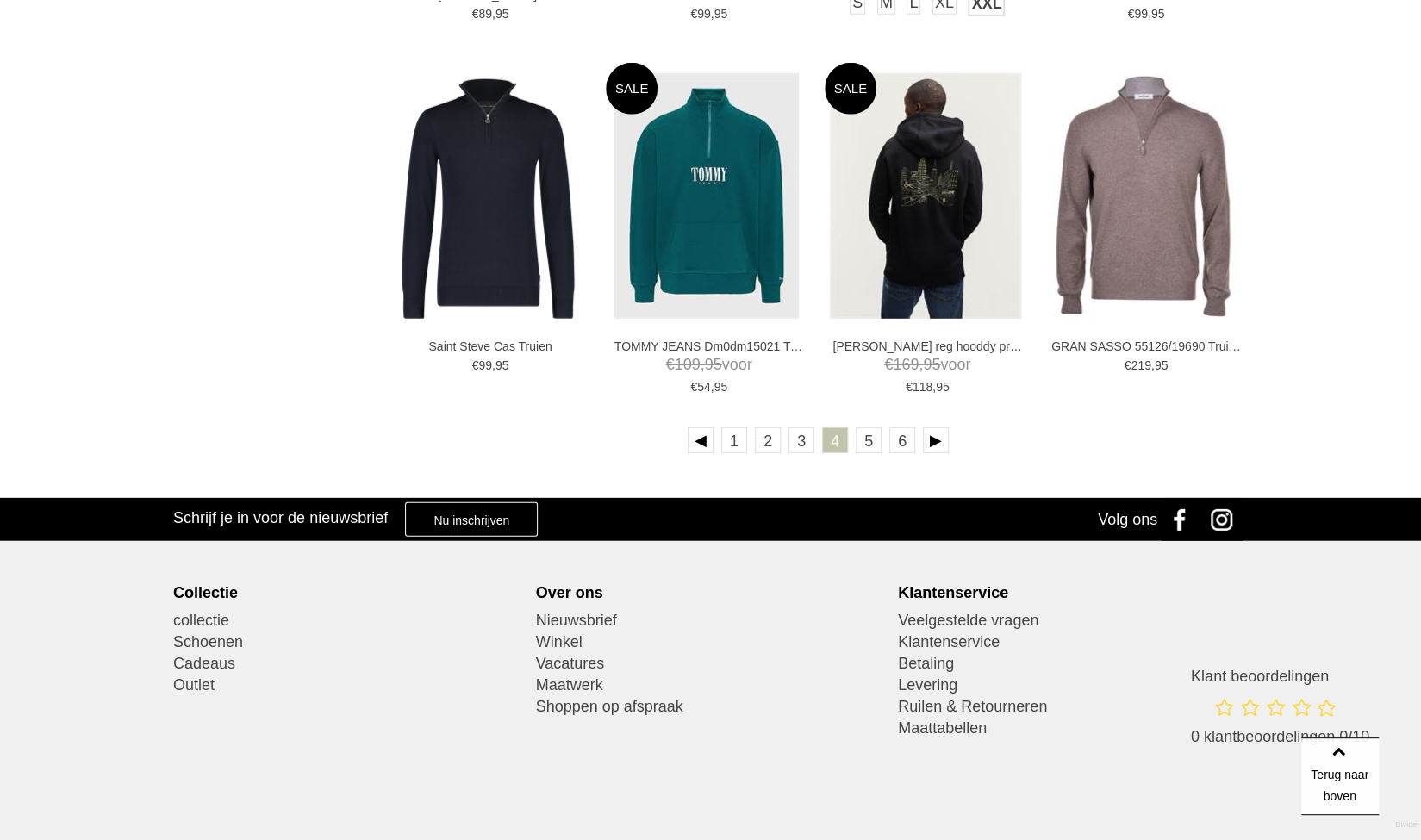
scroll to position [3052, 0]
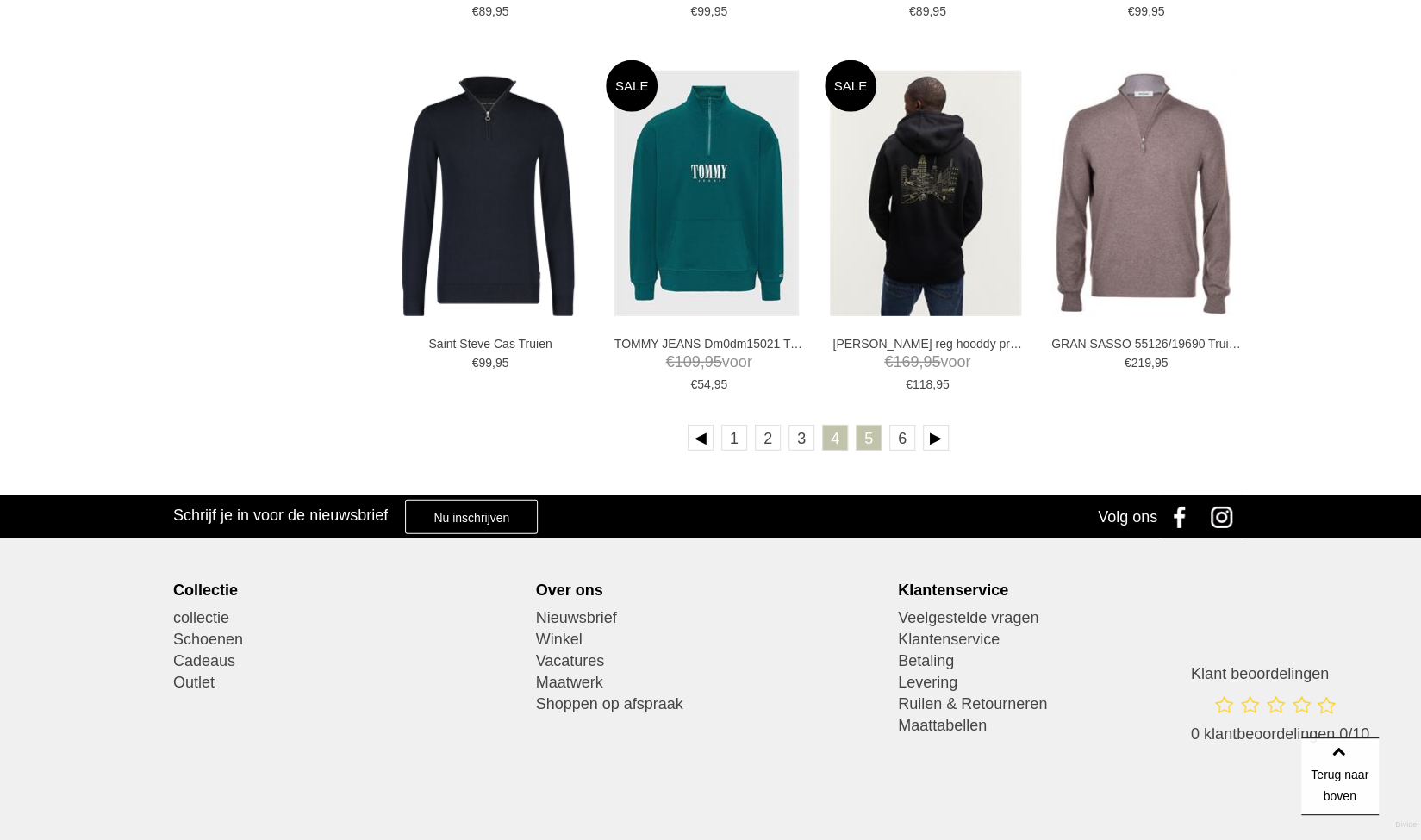
click at [870, 439] on link "5" at bounding box center [869, 438] width 26 height 26
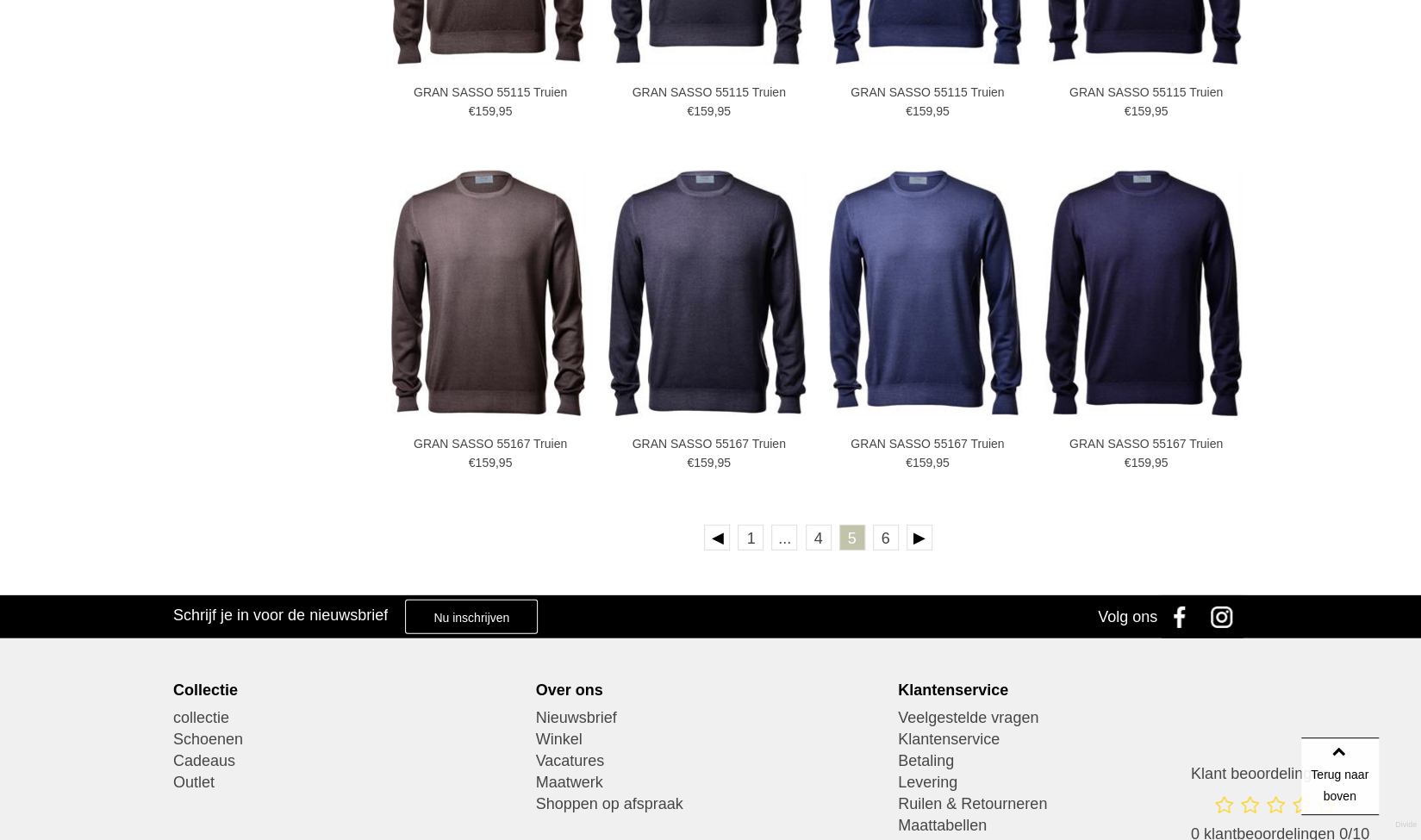
scroll to position [3015, 0]
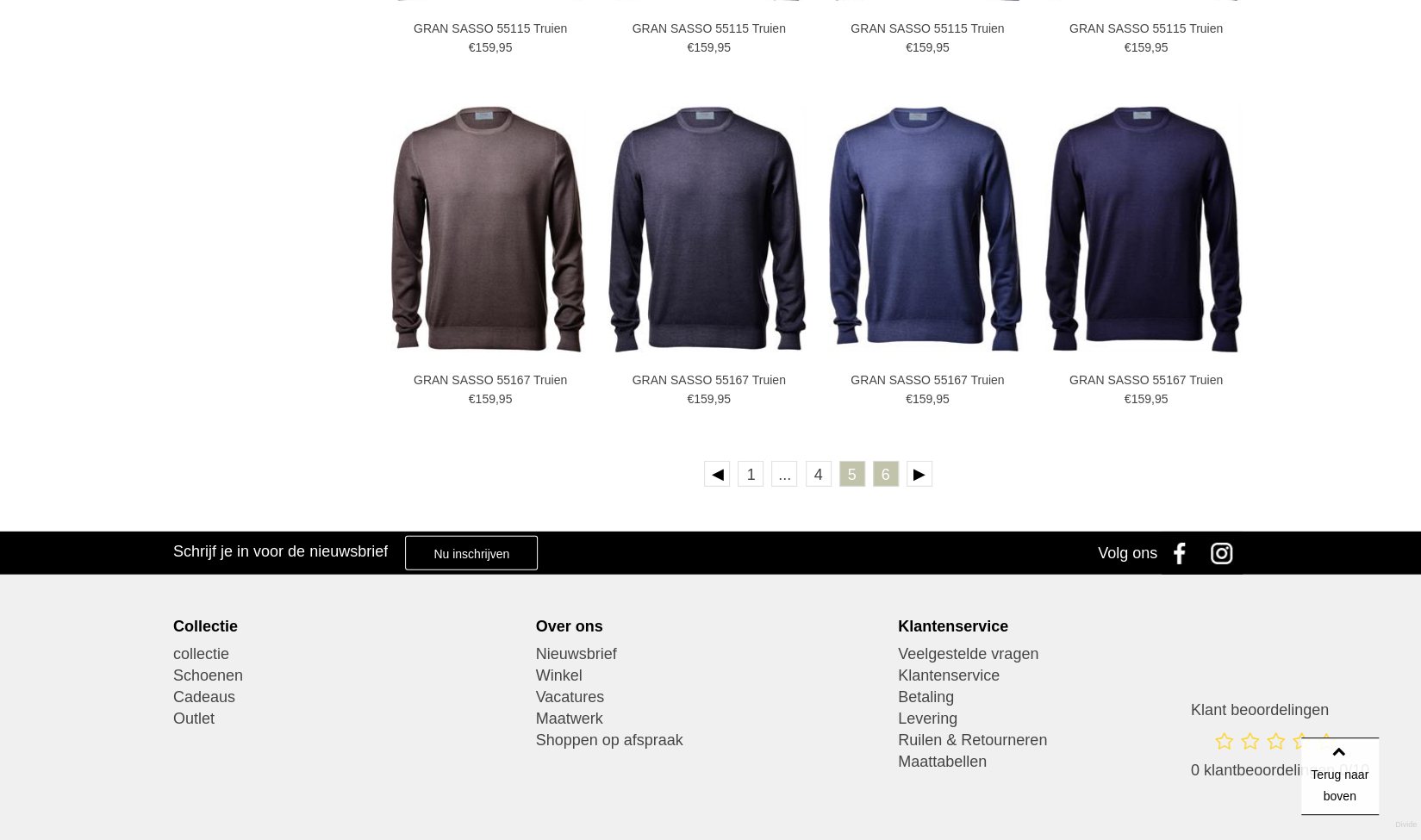
click at [879, 472] on link "6" at bounding box center [886, 474] width 26 height 26
